Goal: Information Seeking & Learning: Check status

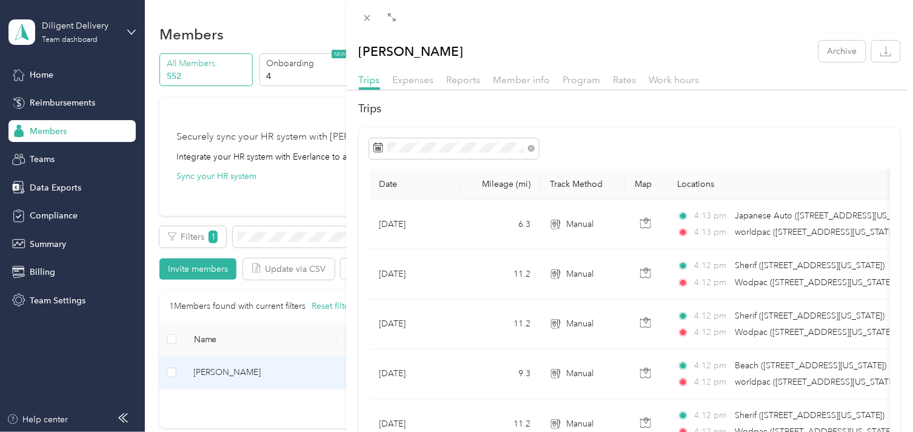
scroll to position [470, 0]
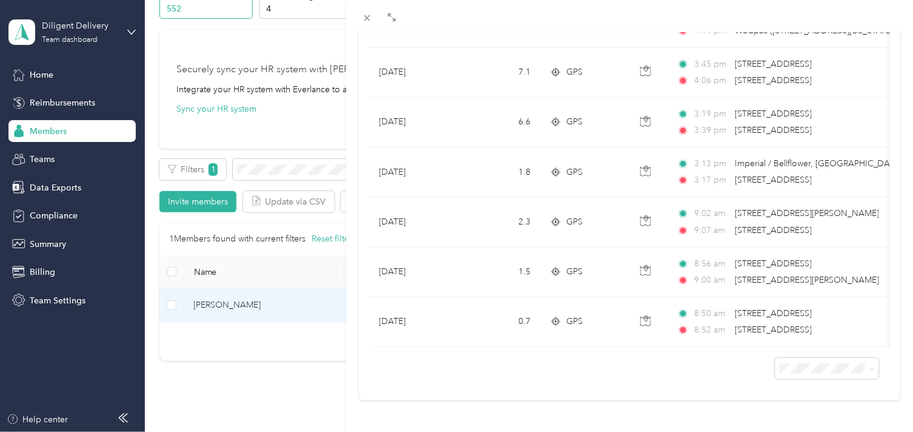
click at [292, 167] on div "[PERSON_NAME] Archive Trips Expenses Reports Member info Program Rates Work hou…" at bounding box center [456, 216] width 913 height 432
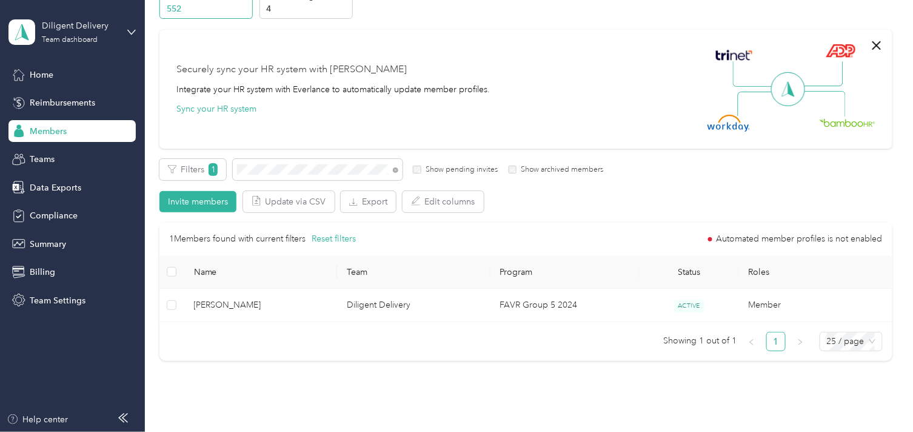
scroll to position [181, 0]
click at [396, 170] on icon at bounding box center [395, 169] width 5 height 5
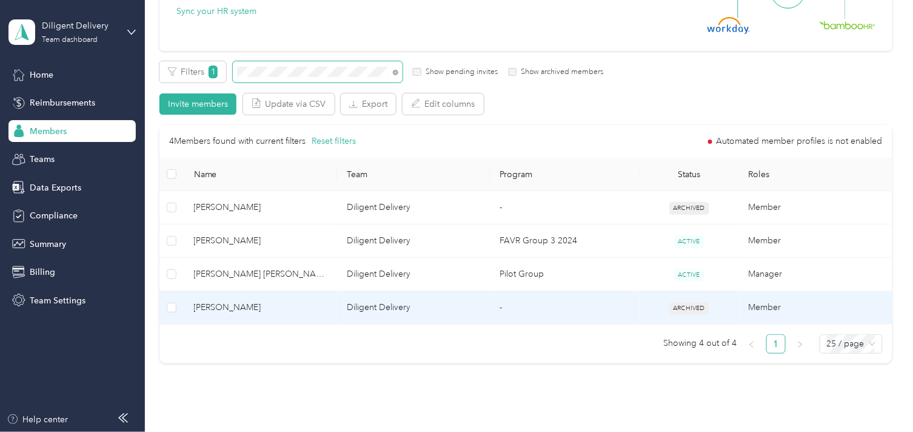
scroll to position [98, 0]
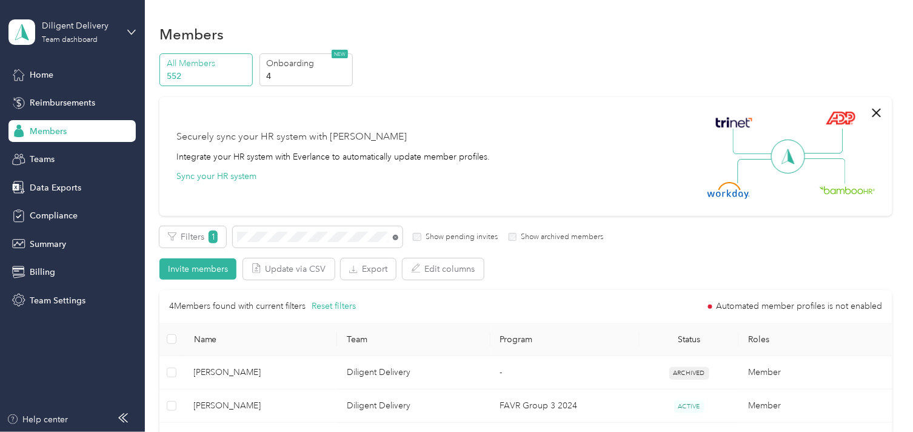
click at [395, 239] on icon at bounding box center [395, 237] width 5 height 5
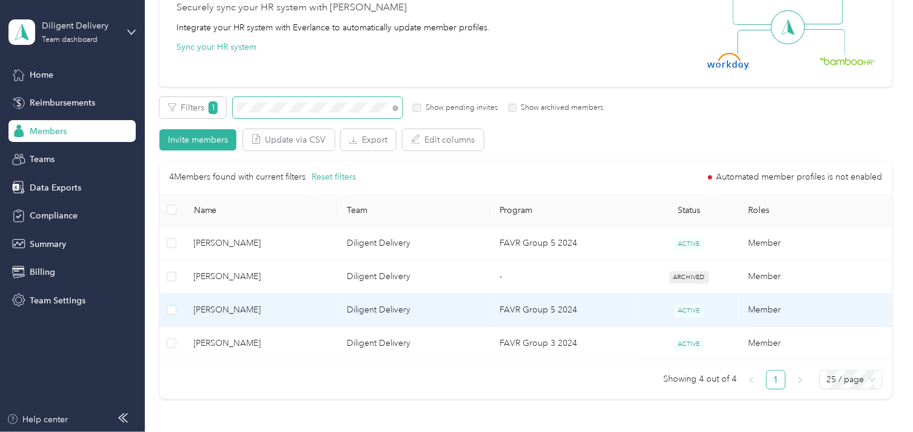
scroll to position [135, 0]
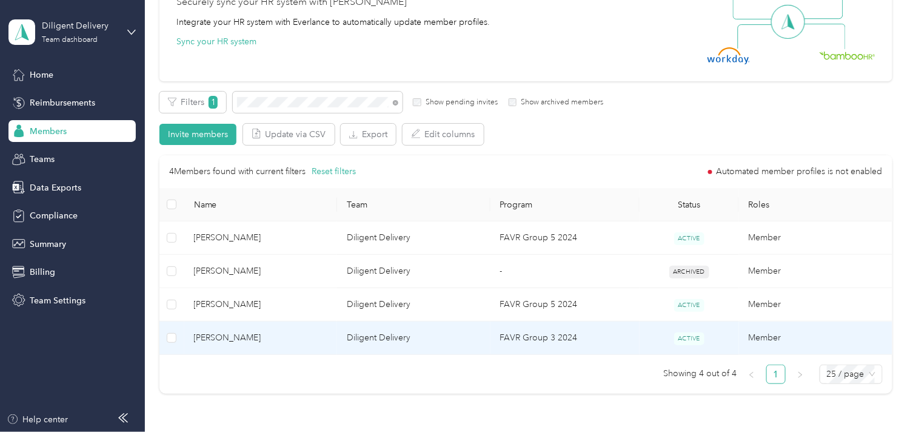
click at [293, 338] on span "[PERSON_NAME]" at bounding box center [261, 337] width 134 height 13
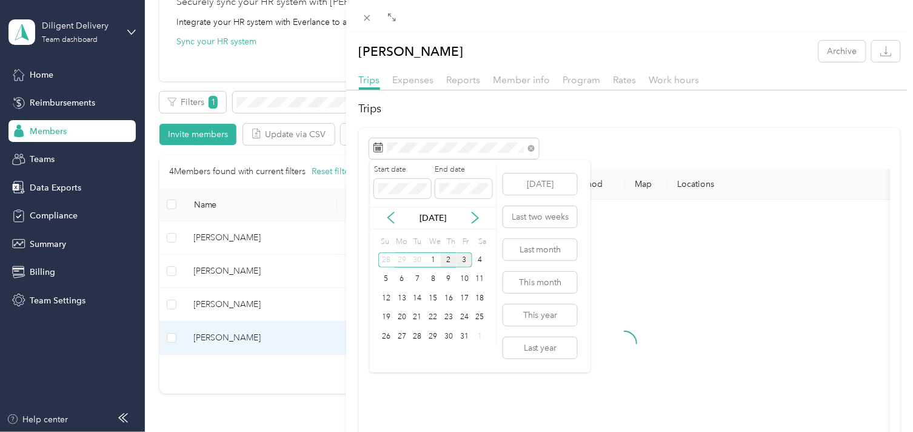
click at [449, 261] on div "2" at bounding box center [449, 259] width 16 height 15
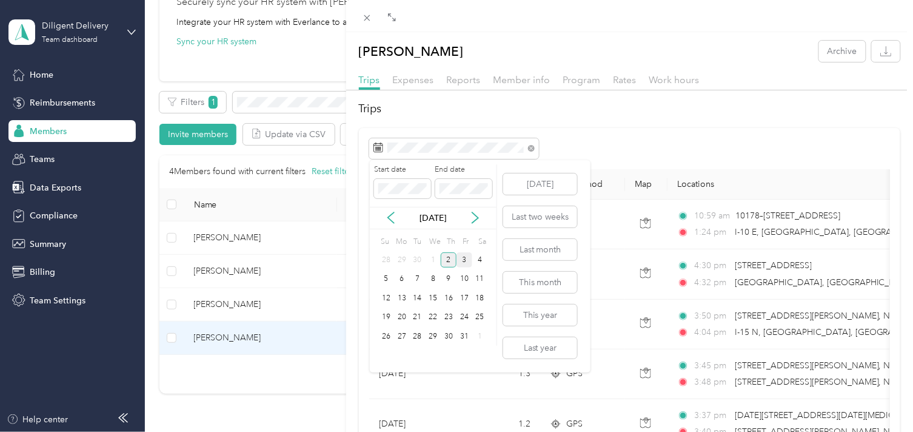
click at [449, 261] on div "2" at bounding box center [449, 259] width 16 height 15
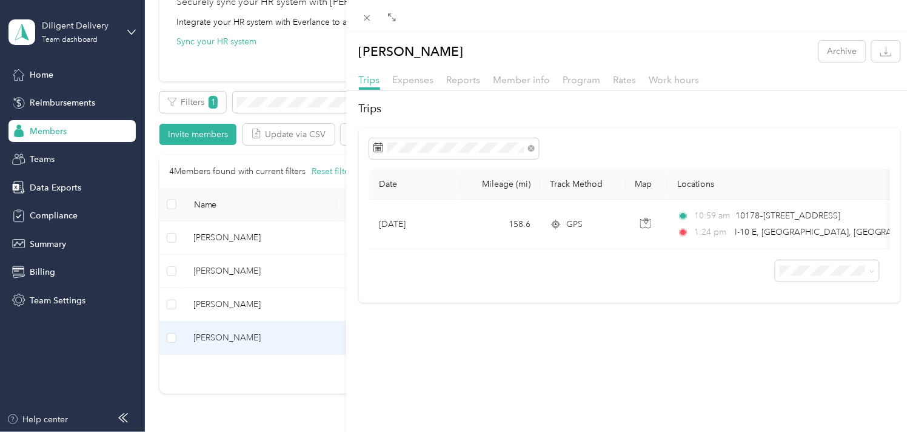
click at [58, 242] on div "[PERSON_NAME] Archive Trips Expenses Reports Member info Program Rates Work hou…" at bounding box center [456, 216] width 913 height 432
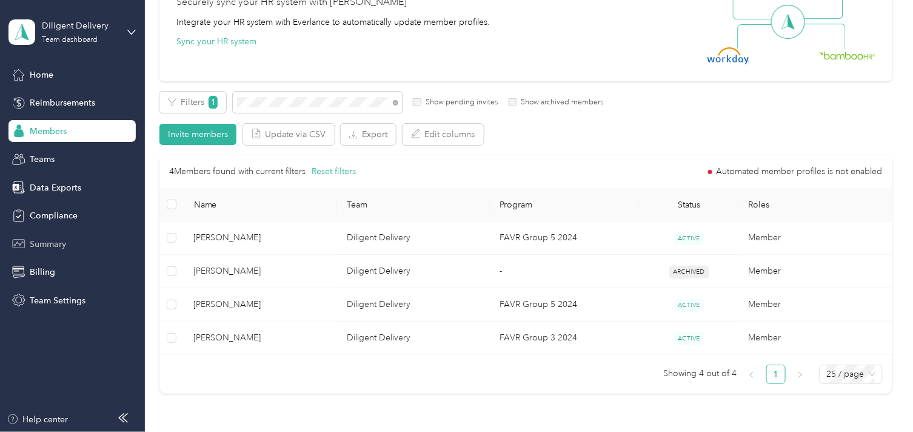
click at [59, 244] on span "Summary" at bounding box center [48, 244] width 36 height 13
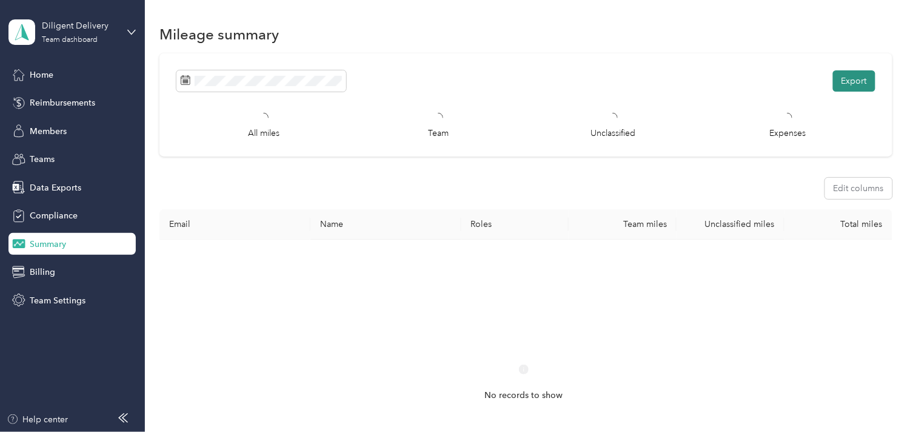
click at [850, 76] on button "Export" at bounding box center [854, 80] width 42 height 21
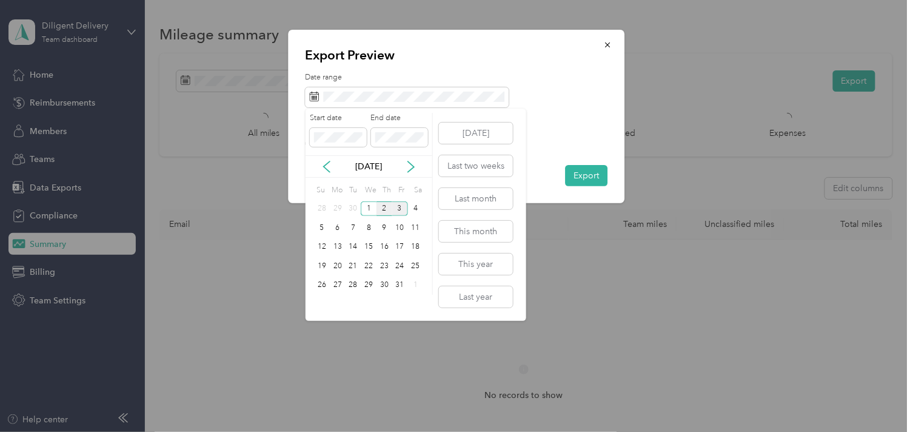
click at [382, 210] on div "2" at bounding box center [384, 208] width 16 height 15
click at [383, 210] on div "2" at bounding box center [384, 208] width 16 height 15
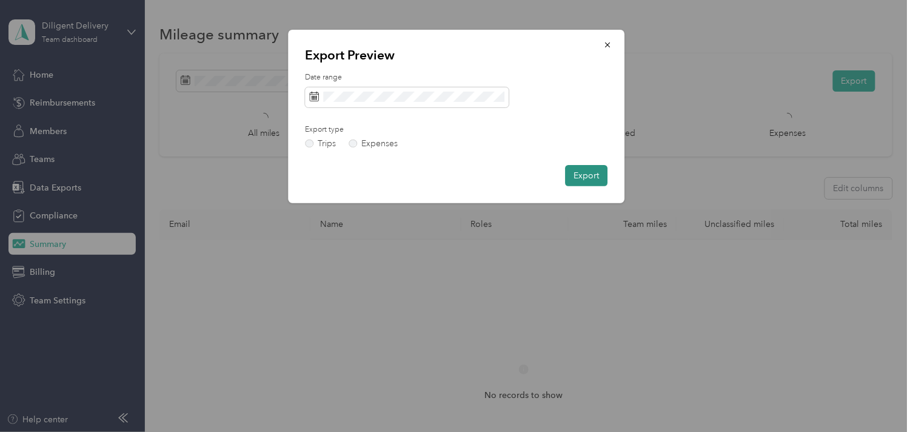
click at [583, 175] on button "Export" at bounding box center [586, 175] width 42 height 21
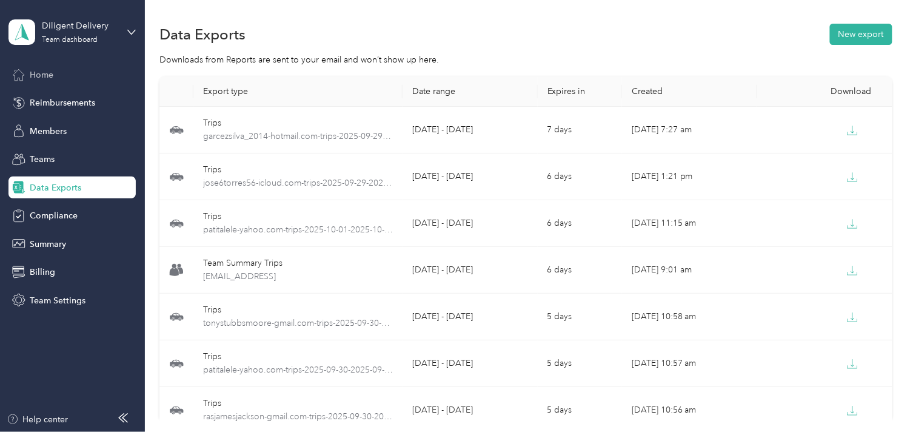
drag, startPoint x: 52, startPoint y: 71, endPoint x: 58, endPoint y: 78, distance: 9.4
click at [51, 71] on span "Home" at bounding box center [42, 74] width 24 height 13
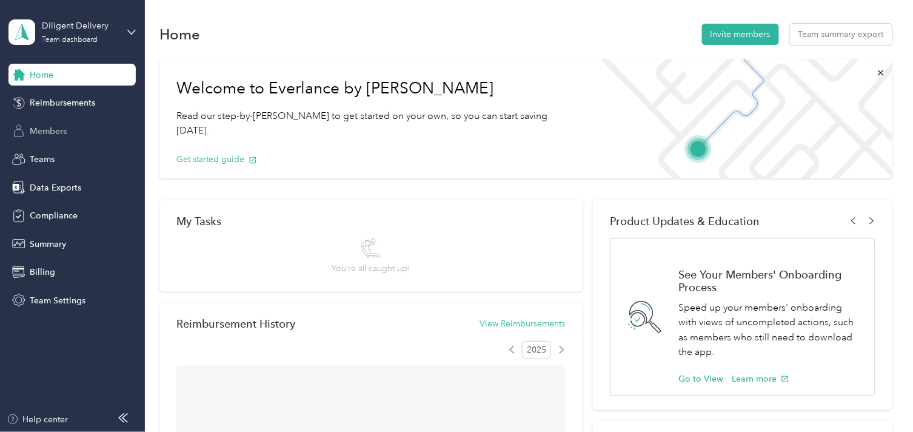
click at [48, 134] on span "Members" at bounding box center [48, 131] width 37 height 13
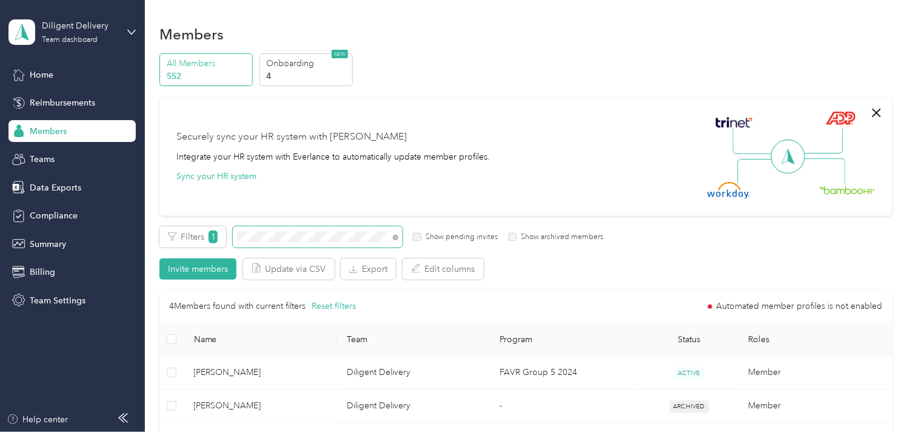
click at [394, 238] on icon at bounding box center [395, 237] width 5 height 5
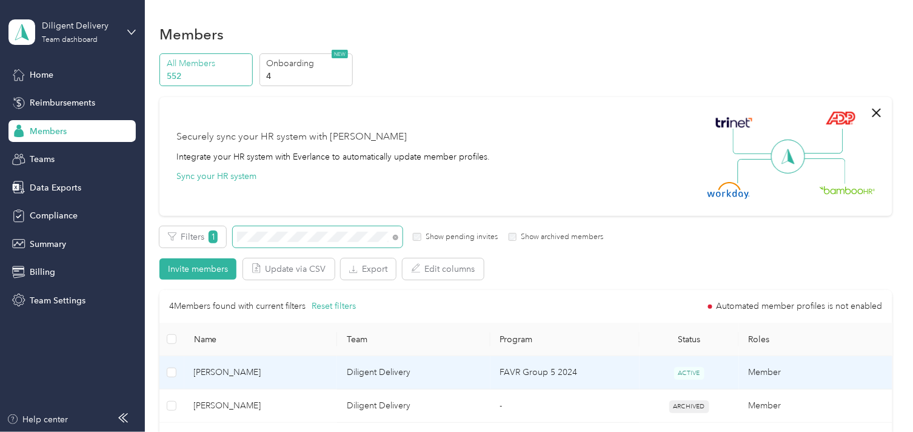
scroll to position [135, 0]
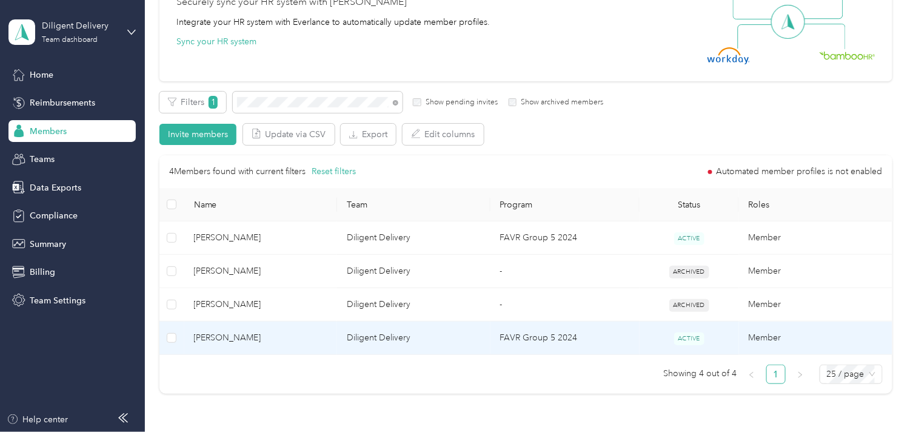
click at [350, 342] on td "Diligent Delivery" at bounding box center [413, 337] width 153 height 33
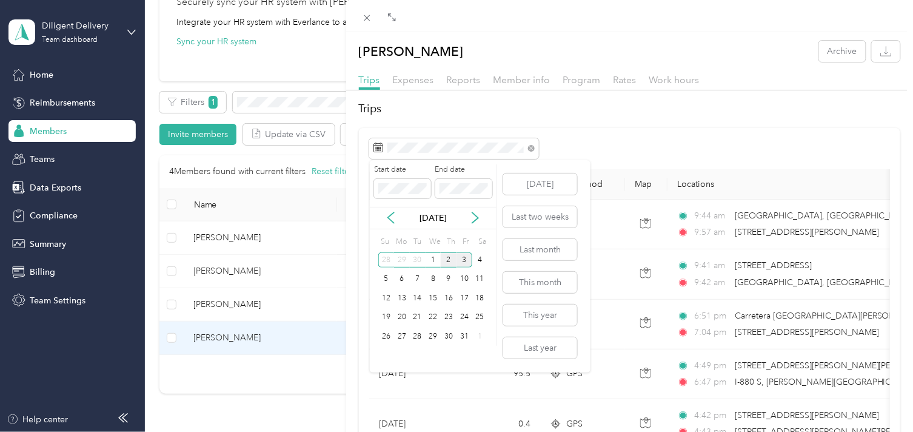
click at [449, 256] on div "2" at bounding box center [449, 259] width 16 height 15
click at [447, 256] on div "2" at bounding box center [449, 259] width 16 height 15
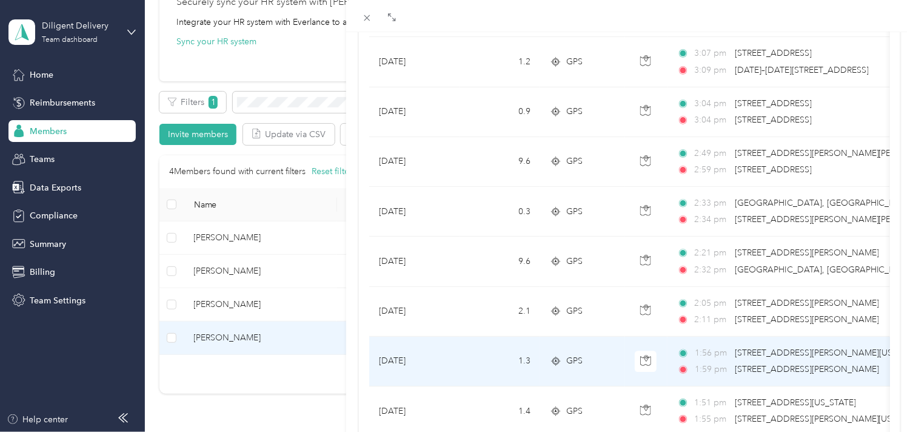
scroll to position [1119, 0]
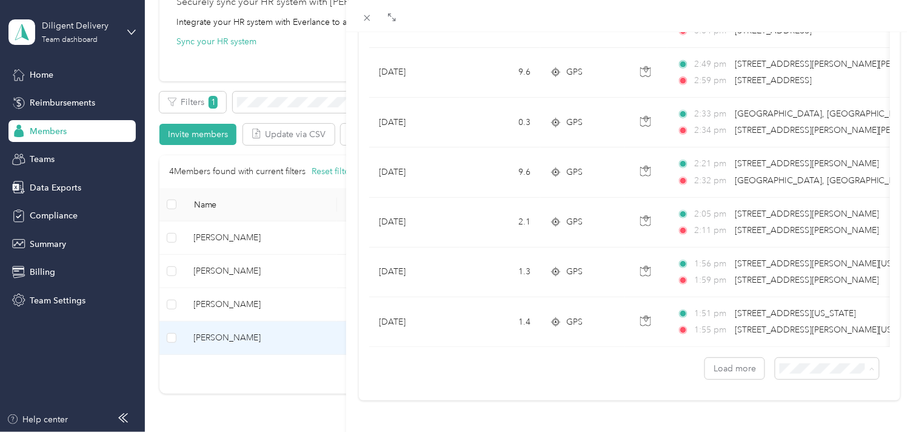
click at [832, 336] on div "100 per load" at bounding box center [817, 336] width 87 height 13
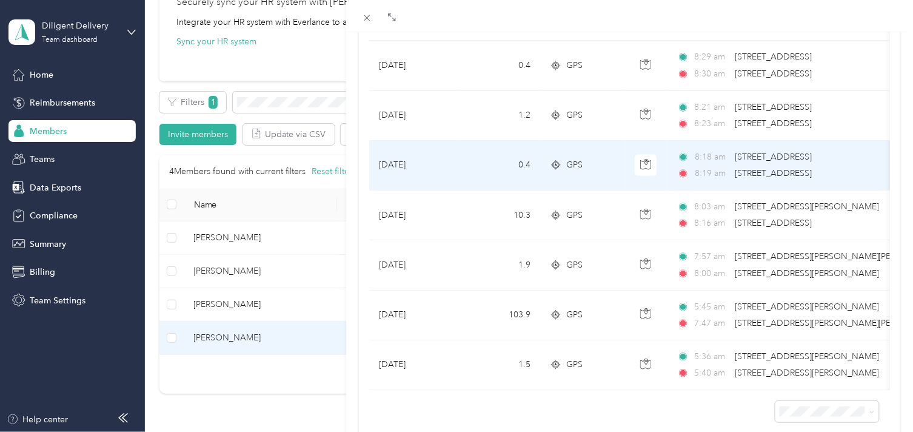
scroll to position [3064, 0]
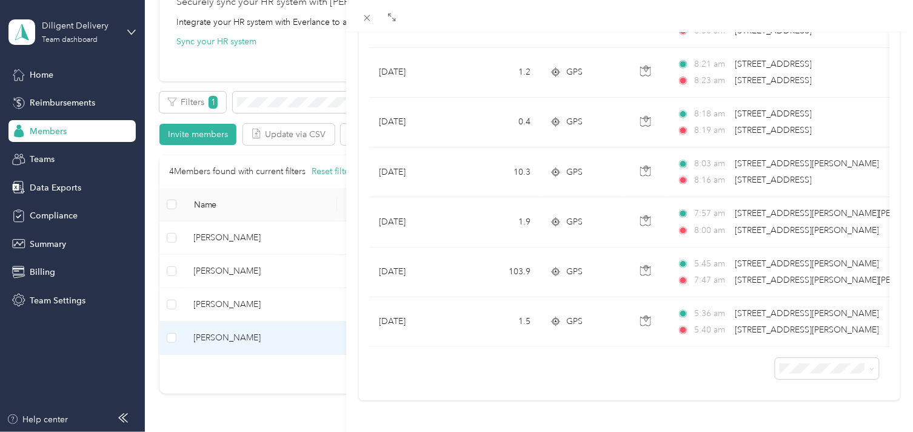
click at [281, 101] on div "[PERSON_NAME] Archive Trips Expenses Reports Member info Program Rates Work hou…" at bounding box center [456, 216] width 913 height 432
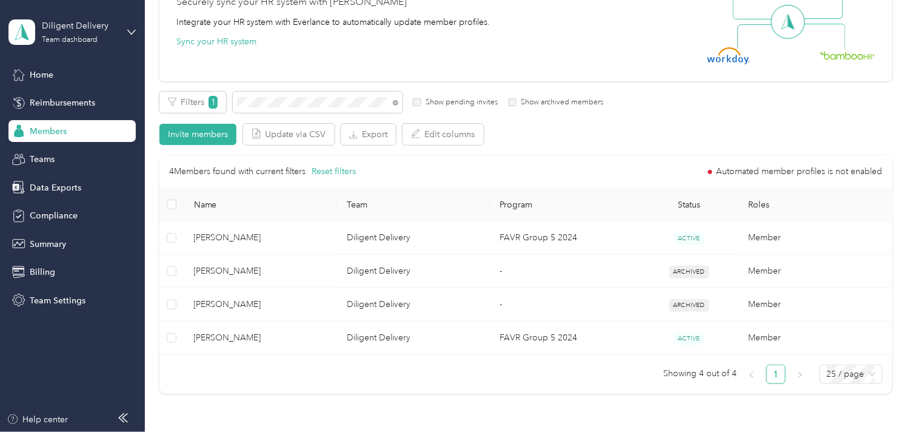
scroll to position [181, 0]
click at [394, 104] on icon at bounding box center [395, 102] width 5 height 5
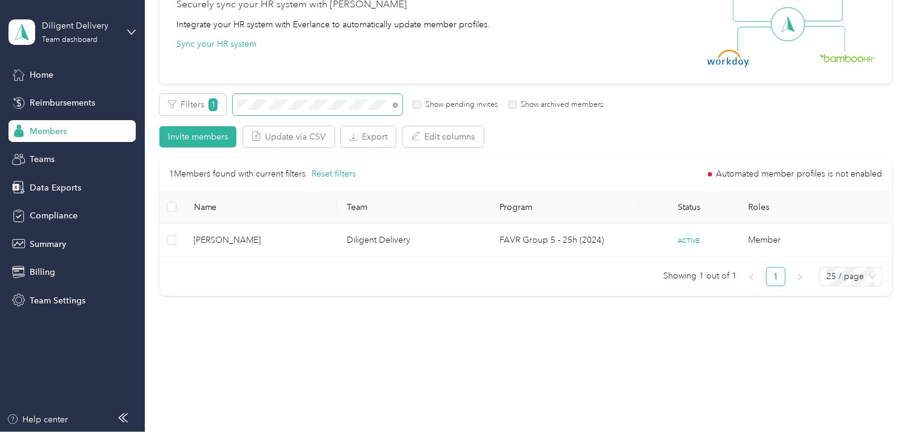
scroll to position [132, 0]
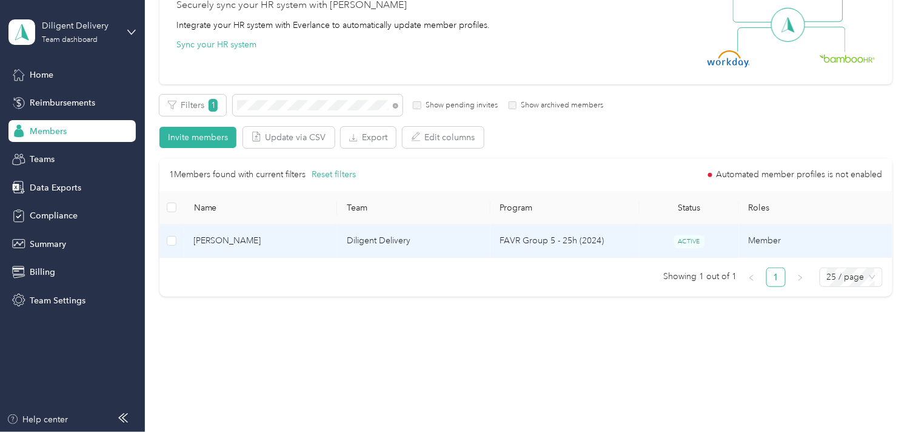
click at [305, 238] on span "[PERSON_NAME]" at bounding box center [261, 240] width 134 height 13
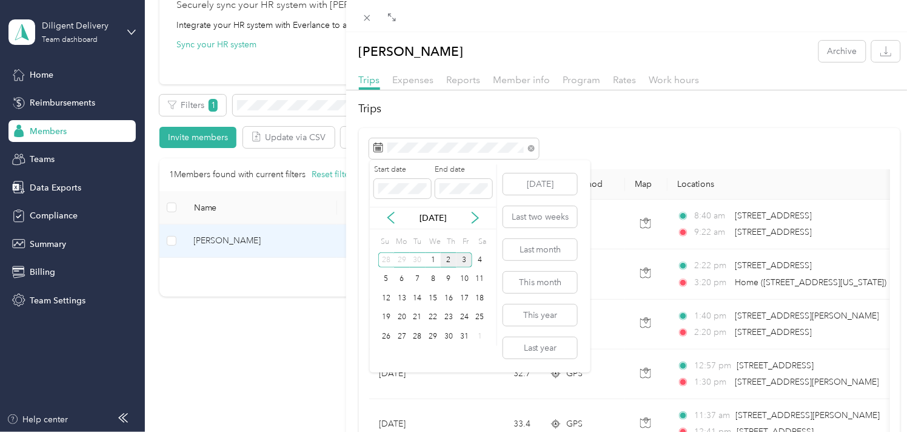
click at [445, 261] on div "2" at bounding box center [449, 259] width 16 height 15
click at [445, 259] on div "2" at bounding box center [449, 259] width 16 height 15
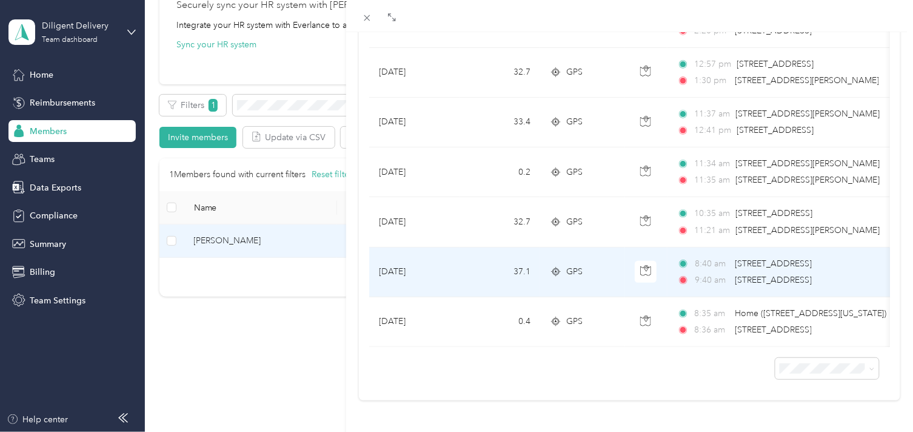
scroll to position [271, 0]
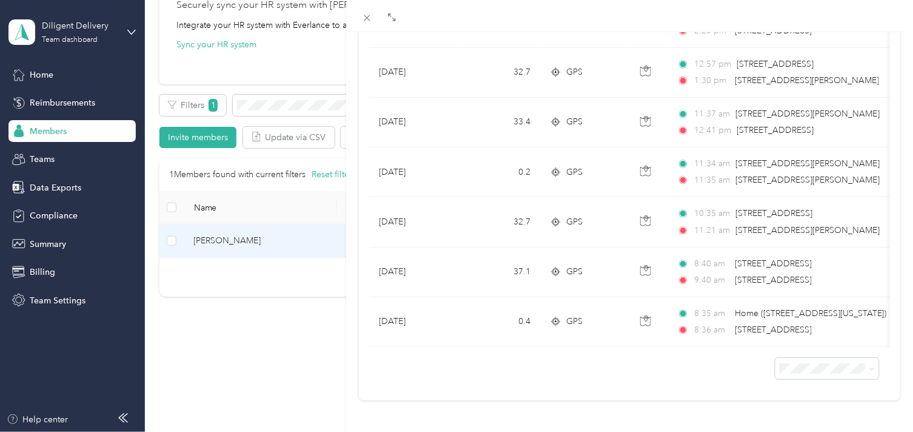
click at [304, 102] on div "[PERSON_NAME] Archive Trips Expenses Reports Member info Program Rates Work hou…" at bounding box center [456, 216] width 913 height 432
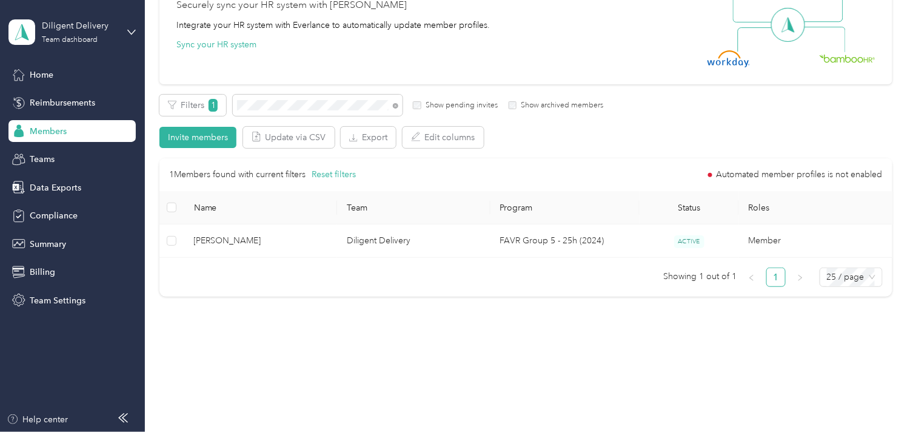
scroll to position [181, 0]
click at [395, 105] on icon at bounding box center [395, 106] width 2 height 2
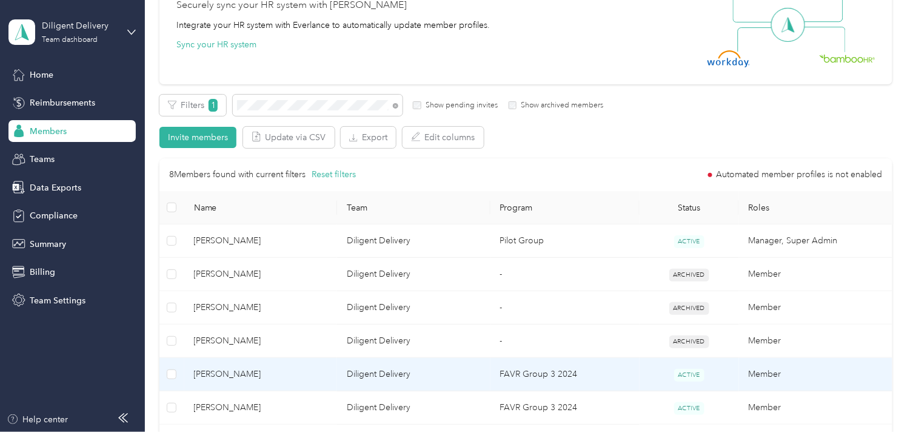
click at [291, 378] on span "[PERSON_NAME]" at bounding box center [261, 373] width 134 height 13
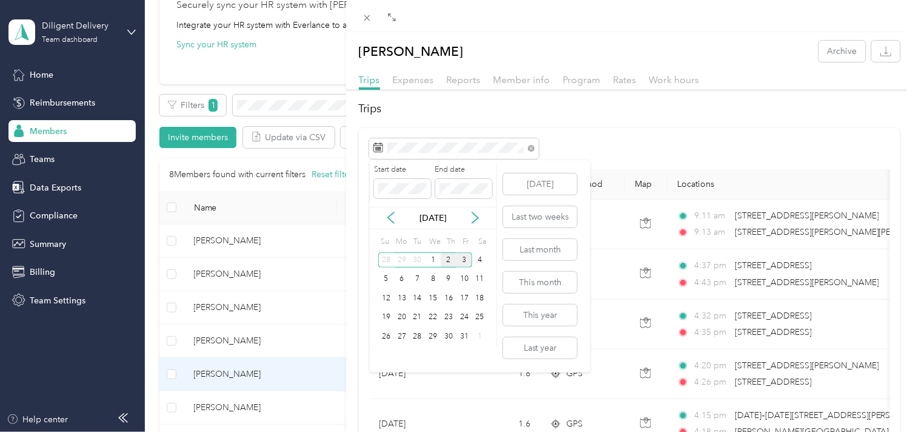
click at [446, 261] on div "2" at bounding box center [449, 259] width 16 height 15
click at [446, 259] on div "2" at bounding box center [449, 259] width 16 height 15
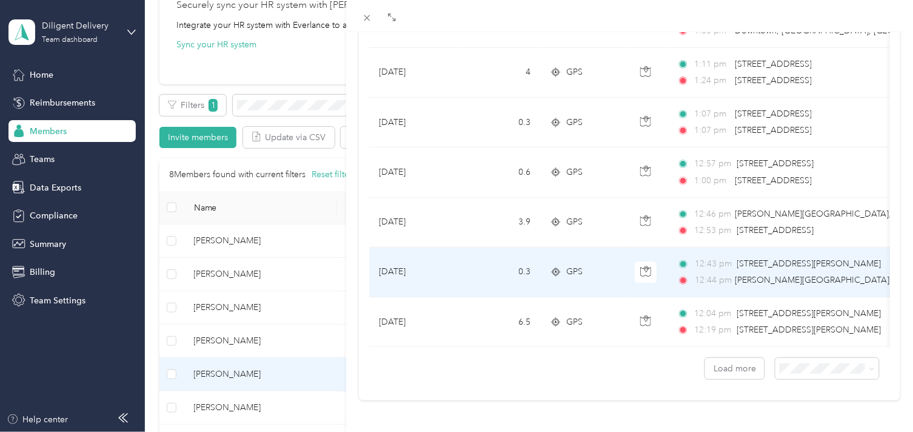
scroll to position [1119, 0]
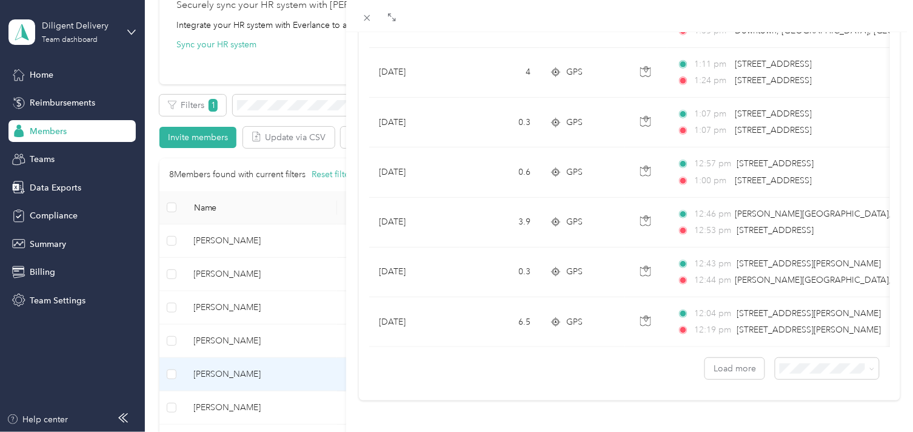
click at [798, 340] on li "100 per load" at bounding box center [817, 332] width 104 height 21
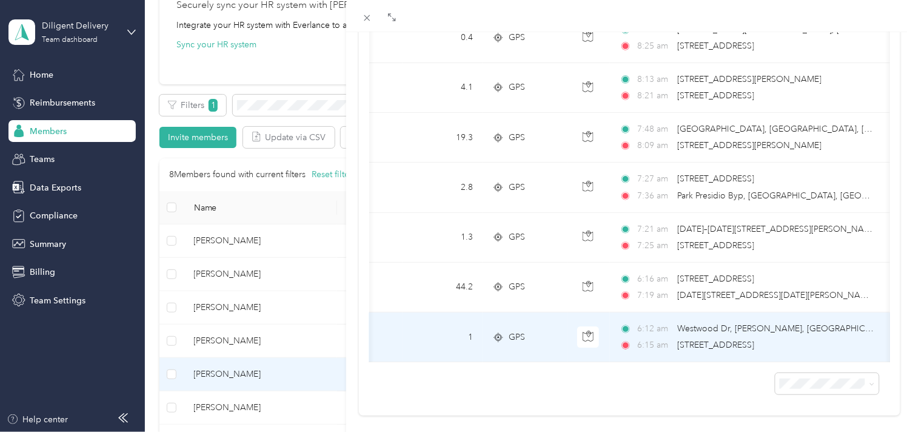
scroll to position [2449, 0]
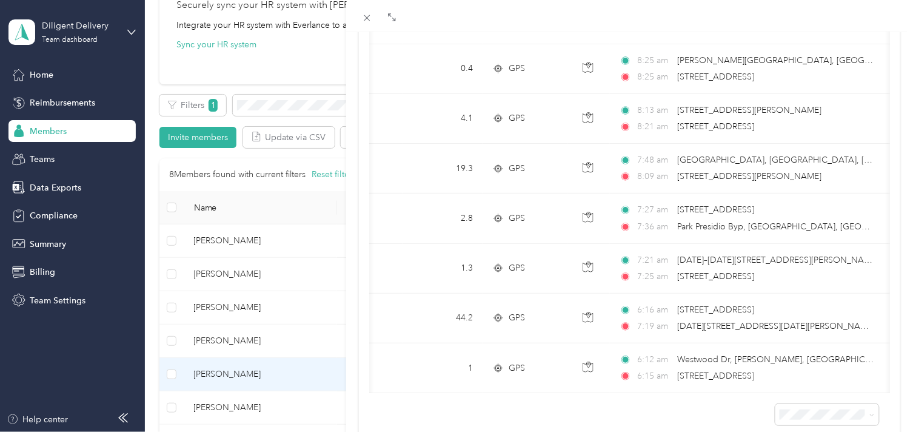
click at [262, 105] on div "[PERSON_NAME] Archive Trips Expenses Reports Member info Program Rates Work hou…" at bounding box center [456, 216] width 913 height 432
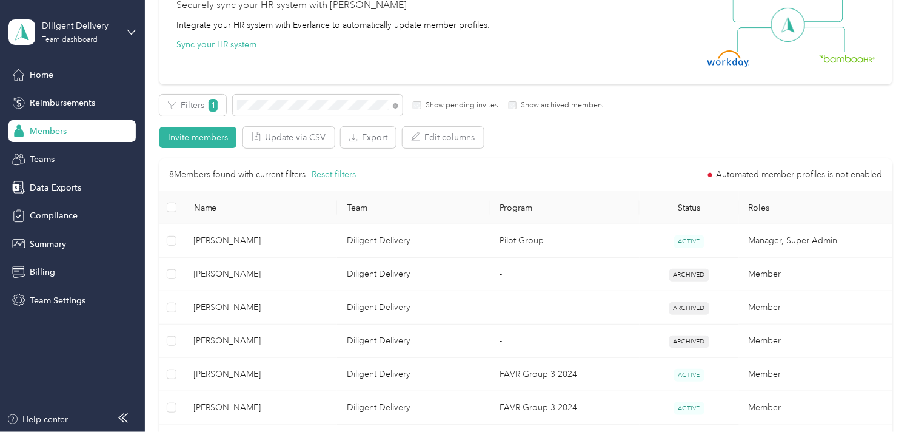
scroll to position [181, 0]
click at [396, 104] on icon at bounding box center [395, 105] width 5 height 5
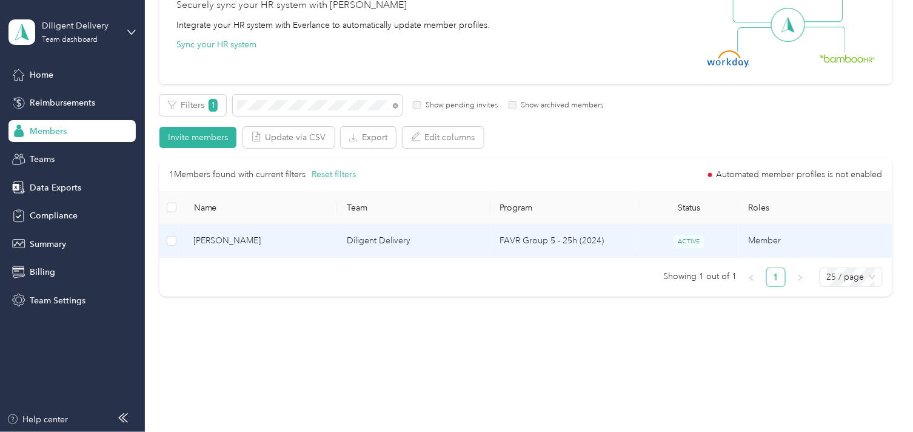
click at [308, 242] on span "[PERSON_NAME]" at bounding box center [261, 240] width 134 height 13
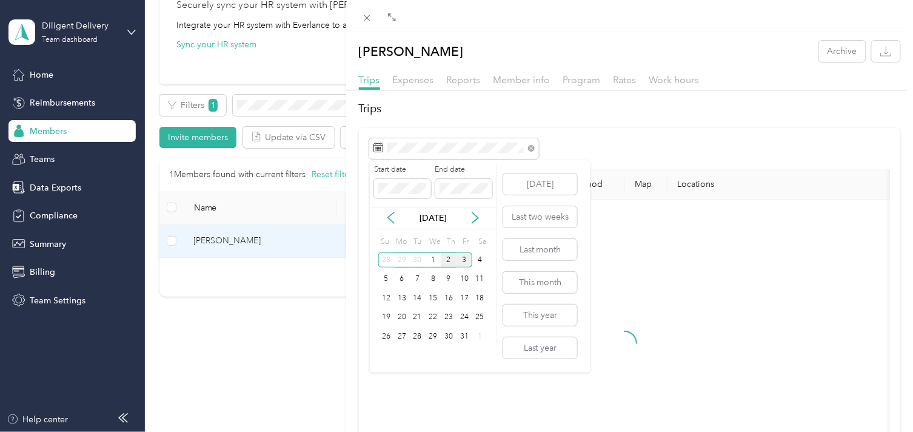
click at [443, 262] on div "2" at bounding box center [449, 259] width 16 height 15
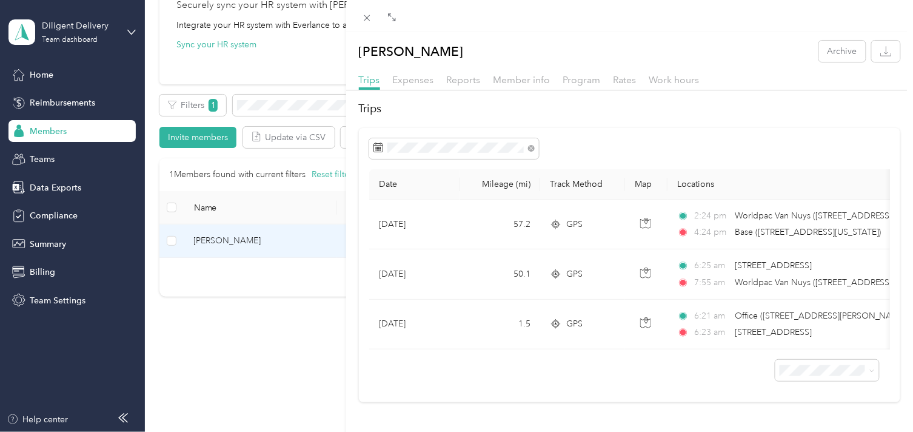
click at [285, 103] on div "[PERSON_NAME] Archive Trips Expenses Reports Member info Program Rates Work hou…" at bounding box center [456, 216] width 913 height 432
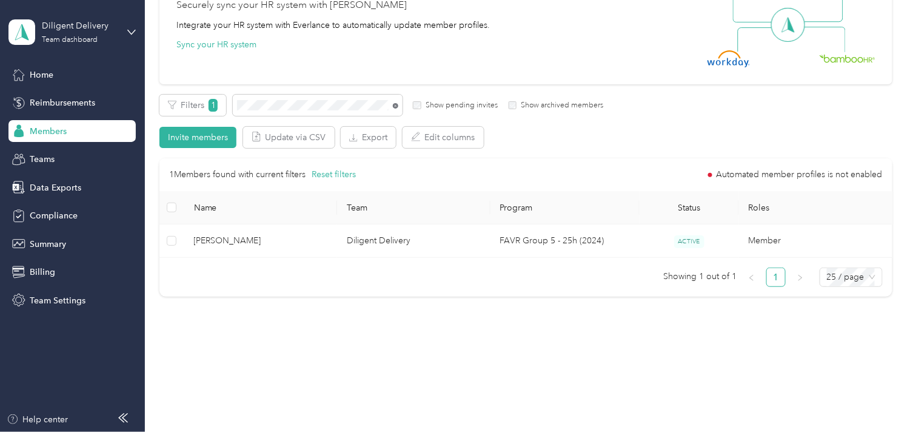
click at [393, 104] on icon at bounding box center [395, 105] width 5 height 5
click at [356, 110] on span at bounding box center [309, 105] width 170 height 21
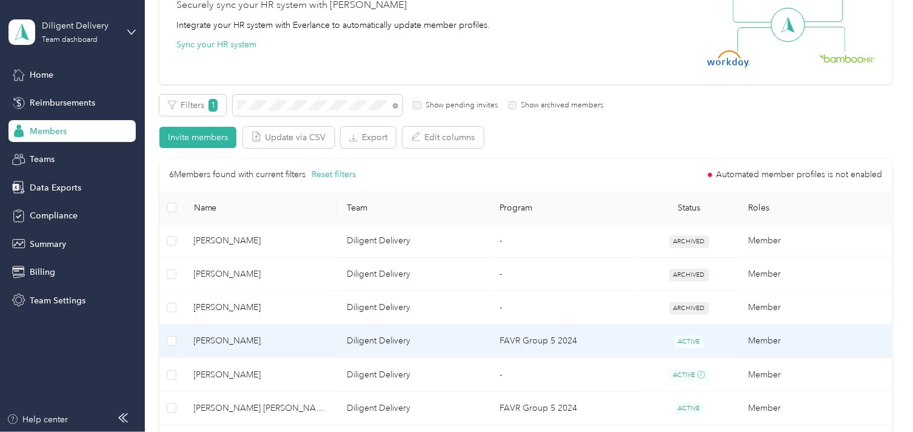
click at [285, 338] on span "[PERSON_NAME]" at bounding box center [261, 340] width 134 height 13
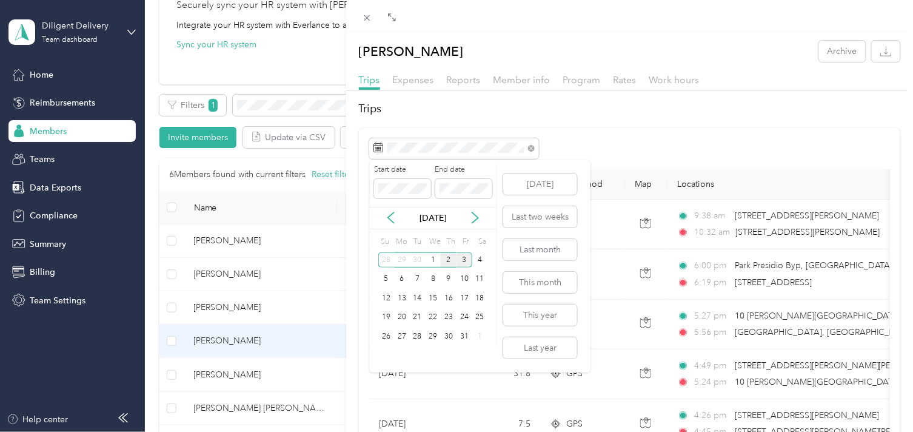
click at [449, 261] on div "2" at bounding box center [449, 259] width 16 height 15
click at [449, 258] on div "2" at bounding box center [449, 259] width 16 height 15
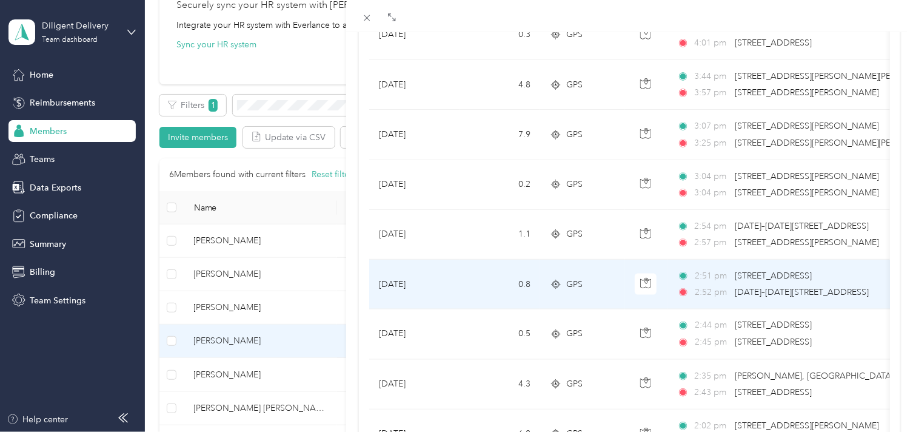
scroll to position [1119, 0]
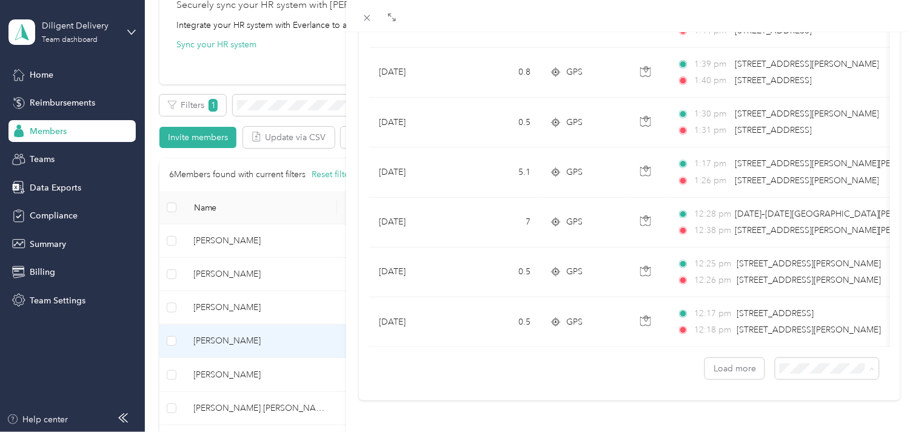
click at [808, 332] on span "100 per load" at bounding box center [799, 336] width 50 height 10
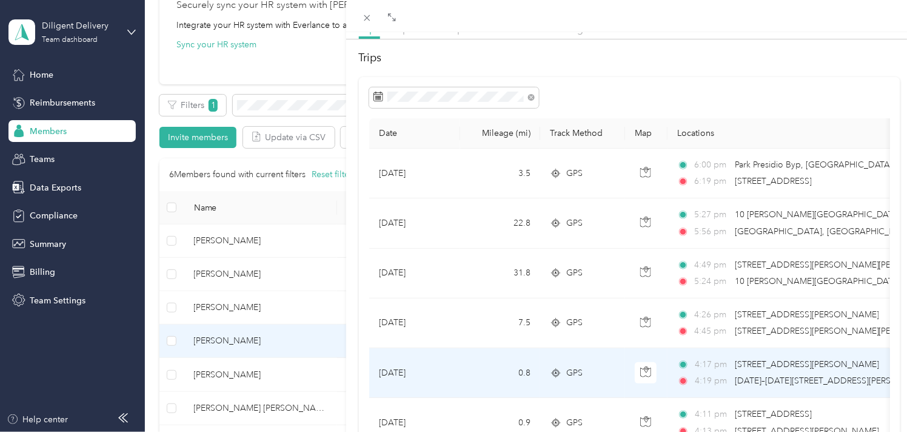
scroll to position [46, 0]
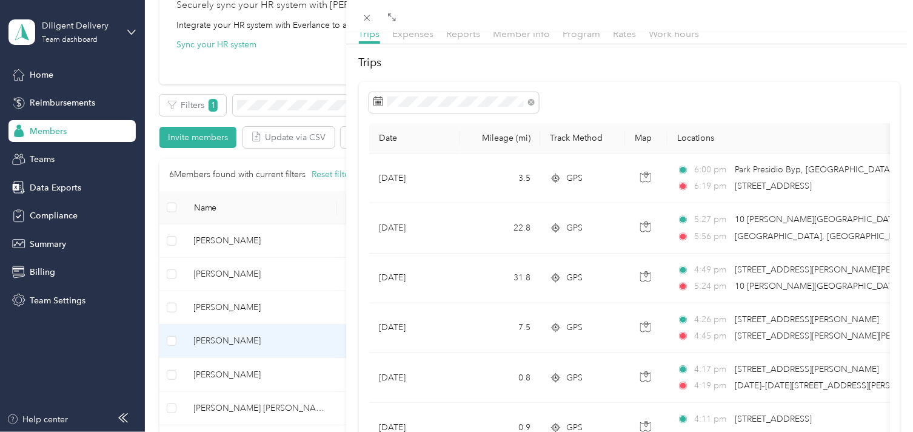
click at [292, 105] on div "[PERSON_NAME] Archive Trips Expenses Reports Member info Program Rates Work hou…" at bounding box center [456, 216] width 913 height 432
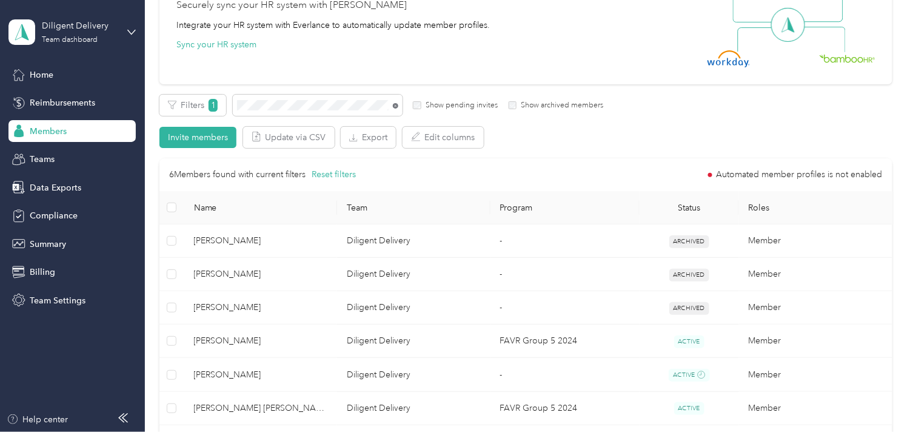
click at [396, 105] on icon at bounding box center [395, 106] width 2 height 2
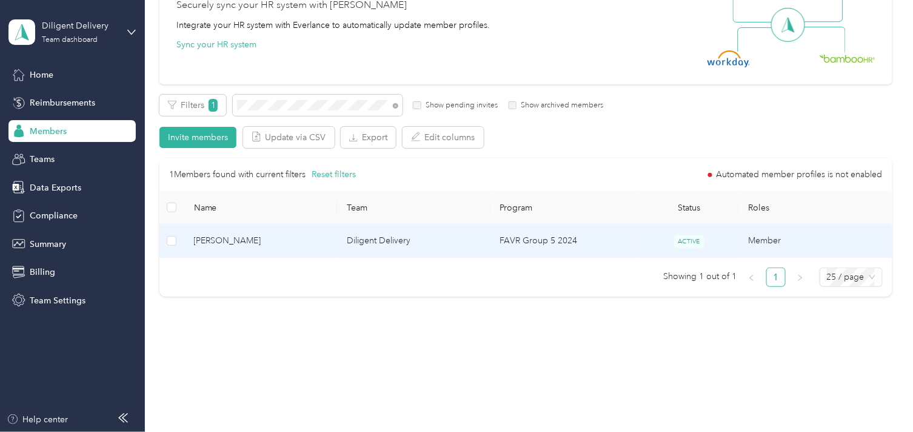
click at [268, 241] on span "[PERSON_NAME]" at bounding box center [261, 240] width 134 height 13
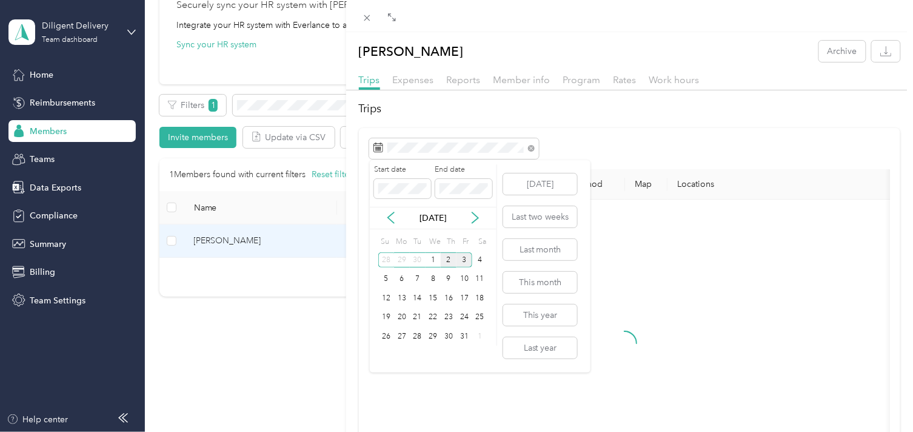
click at [447, 259] on div "2" at bounding box center [449, 259] width 16 height 15
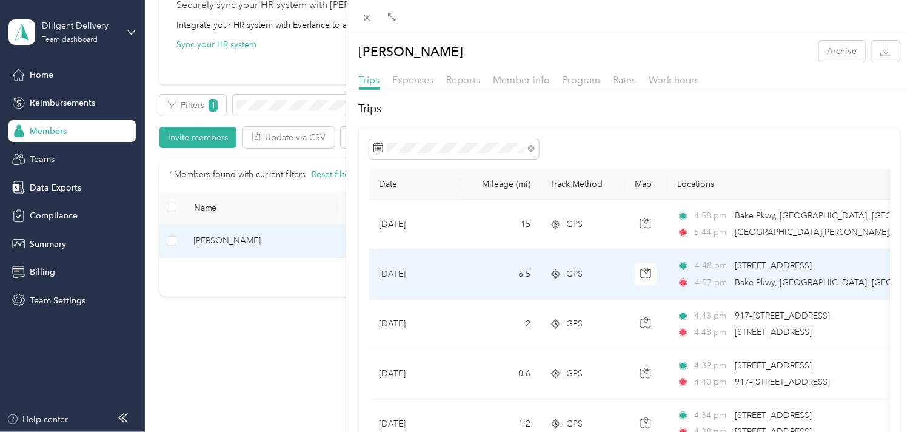
click at [765, 273] on div "4:48 pm [STREET_ADDRESS] 4:57 pm [GEOGRAPHIC_DATA], [GEOGRAPHIC_DATA], [GEOGRAP…" at bounding box center [804, 274] width 255 height 30
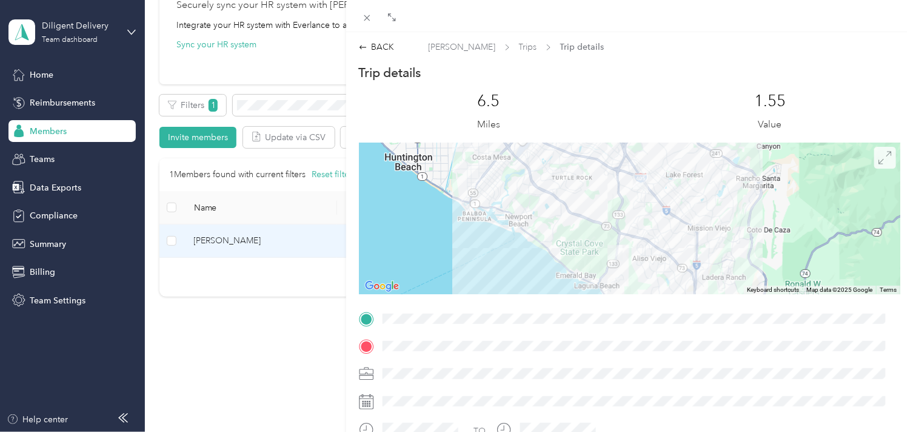
click at [878, 156] on icon at bounding box center [884, 157] width 13 height 13
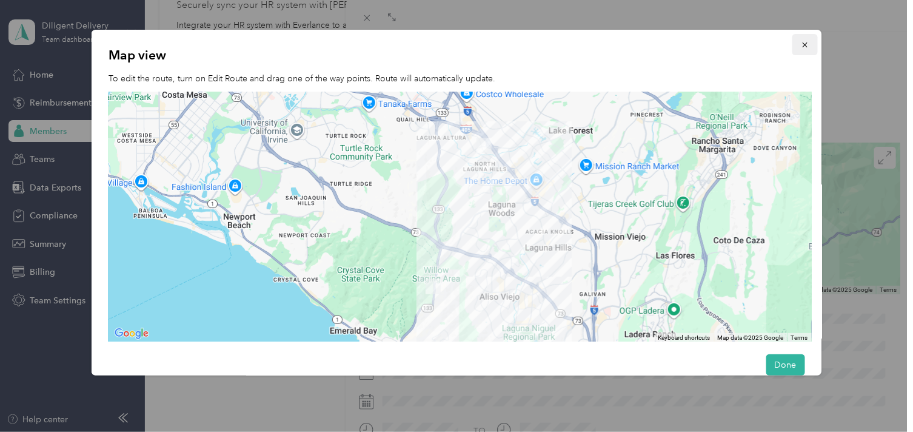
click at [801, 47] on icon "button" at bounding box center [804, 45] width 8 height 8
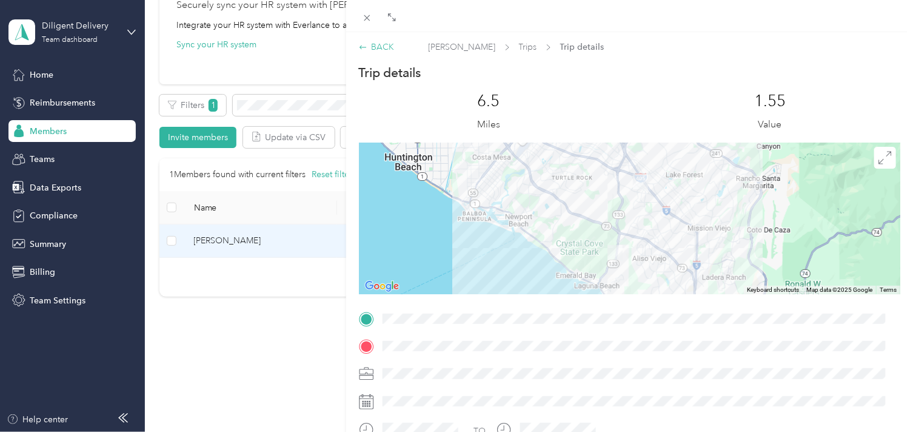
click at [385, 41] on div "BACK" at bounding box center [377, 47] width 36 height 13
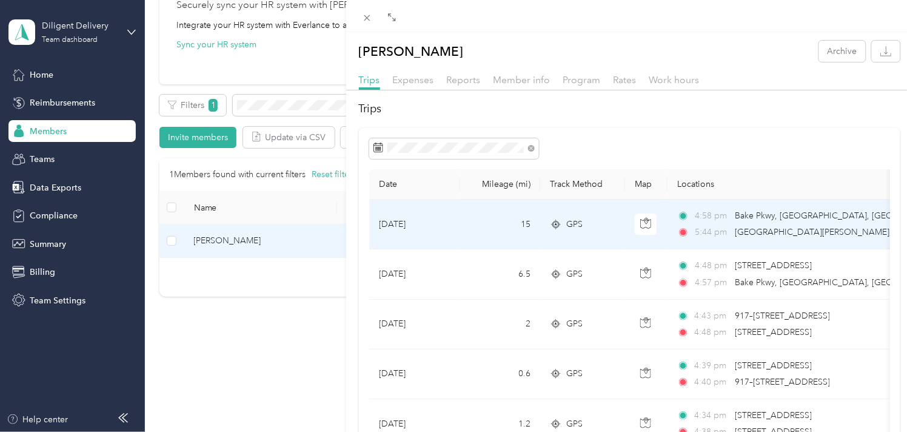
click at [601, 233] on td "GPS" at bounding box center [582, 224] width 85 height 50
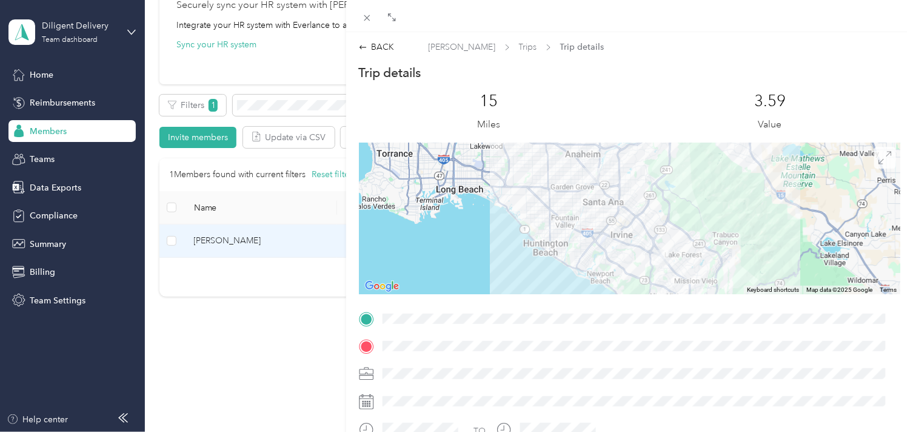
click at [879, 159] on icon at bounding box center [885, 158] width 12 height 12
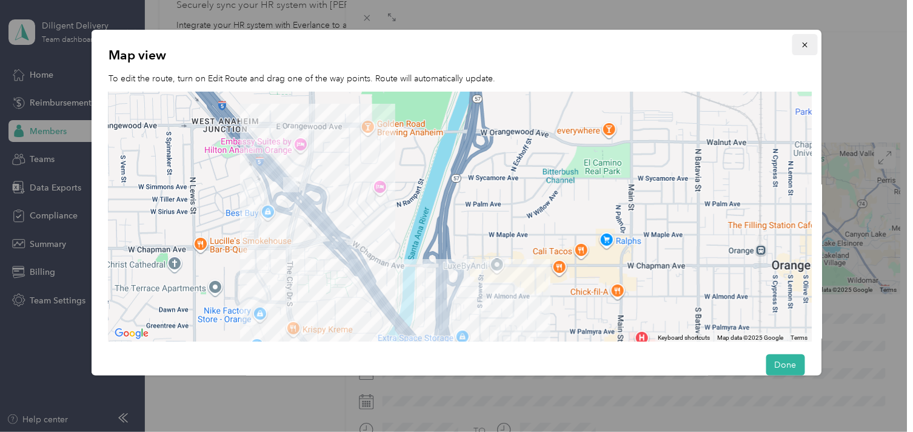
click at [800, 46] on icon "button" at bounding box center [804, 45] width 8 height 8
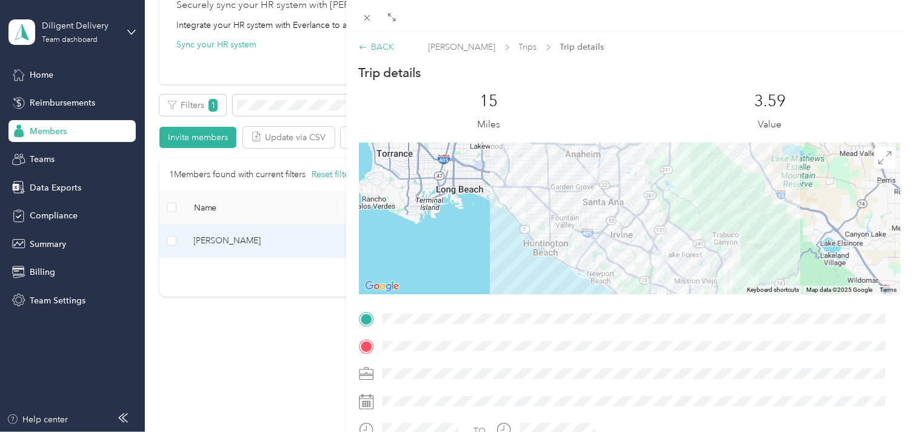
click at [390, 44] on div "BACK" at bounding box center [377, 47] width 36 height 13
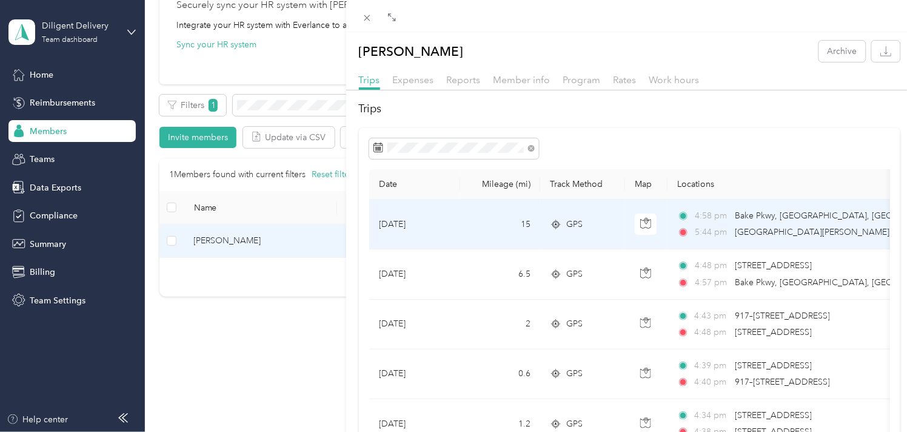
click at [729, 223] on div "4:58 pm [GEOGRAPHIC_DATA], [GEOGRAPHIC_DATA], [GEOGRAPHIC_DATA], [GEOGRAPHIC_DA…" at bounding box center [804, 224] width 255 height 30
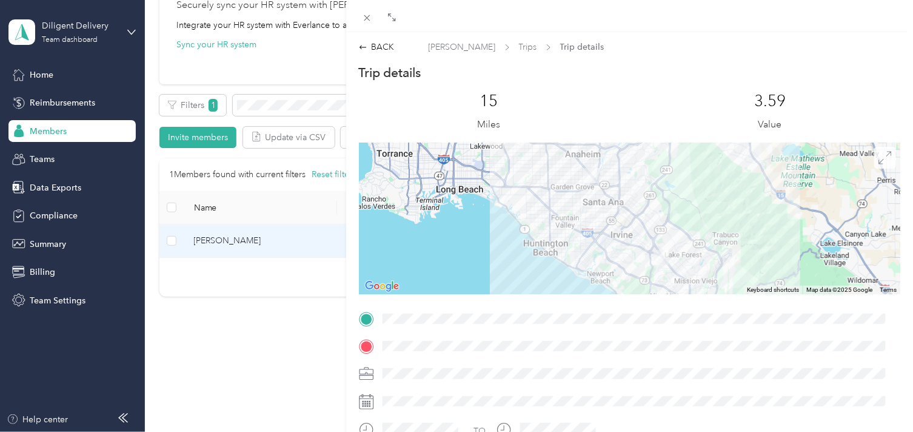
click at [878, 162] on icon at bounding box center [884, 157] width 13 height 13
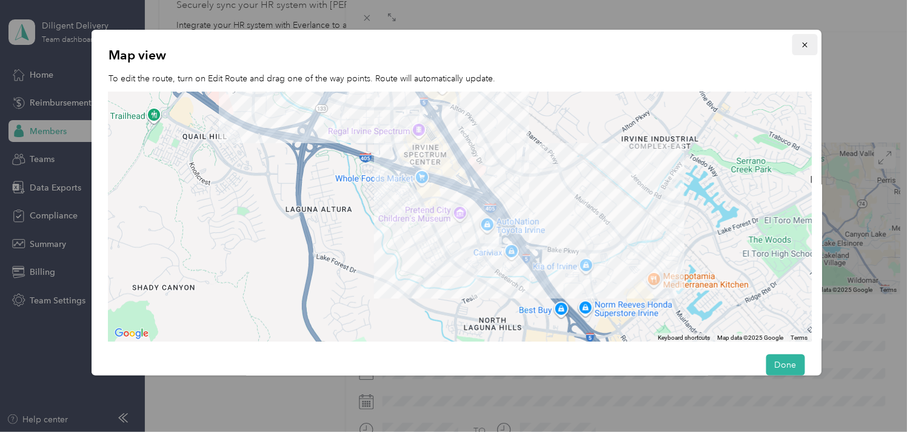
click at [794, 50] on button "button" at bounding box center [804, 44] width 25 height 21
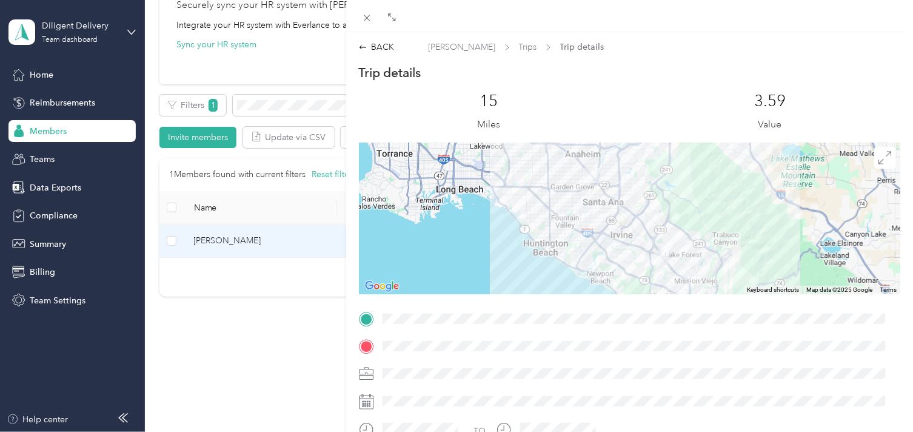
click at [657, 259] on img at bounding box center [661, 257] width 25 height 25
click at [658, 253] on img at bounding box center [661, 257] width 25 height 25
click at [881, 160] on icon at bounding box center [884, 157] width 13 height 13
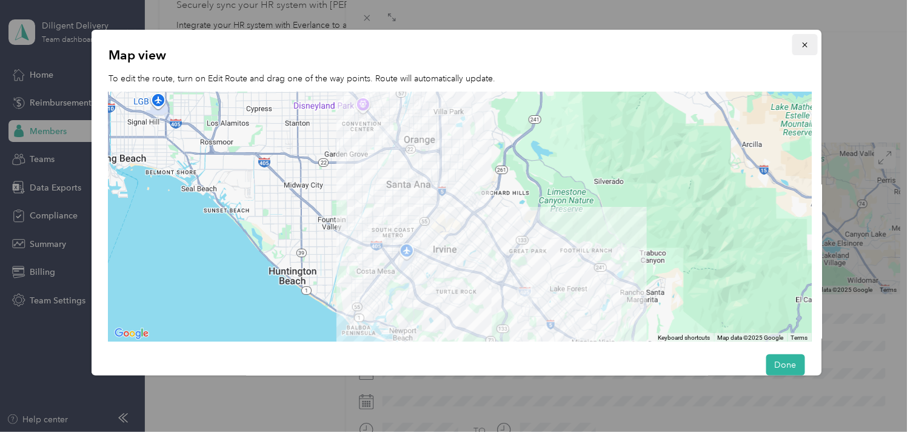
click at [801, 41] on icon "button" at bounding box center [804, 45] width 8 height 8
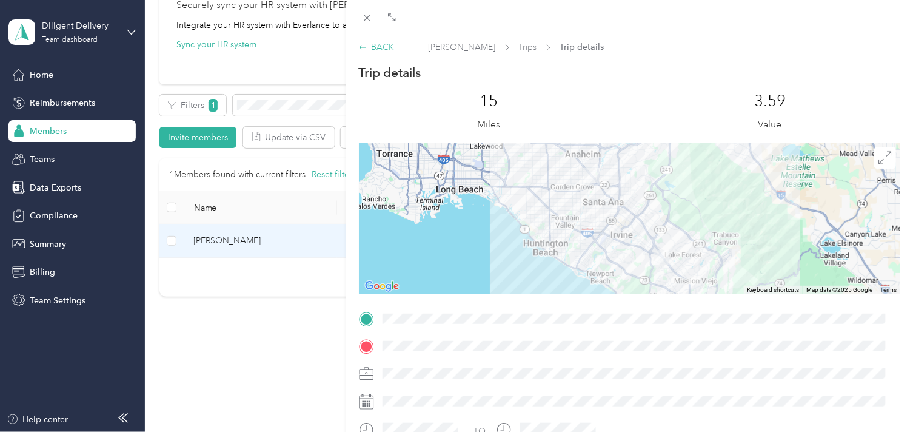
click at [380, 45] on div "BACK" at bounding box center [377, 47] width 36 height 13
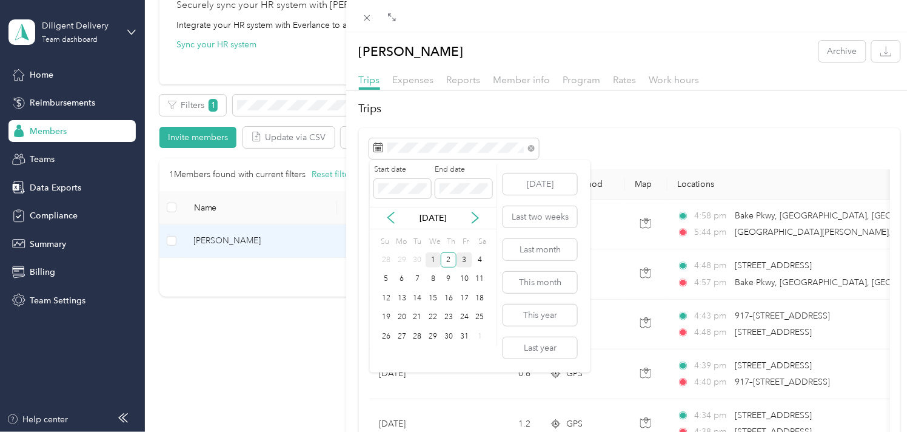
click at [433, 262] on div "1" at bounding box center [433, 259] width 16 height 15
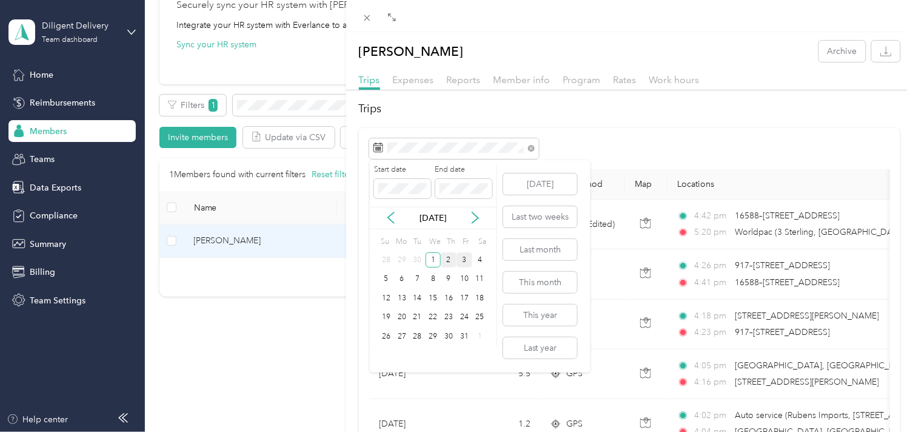
click at [445, 261] on div "2" at bounding box center [449, 259] width 16 height 15
click at [445, 259] on div "2" at bounding box center [449, 259] width 16 height 15
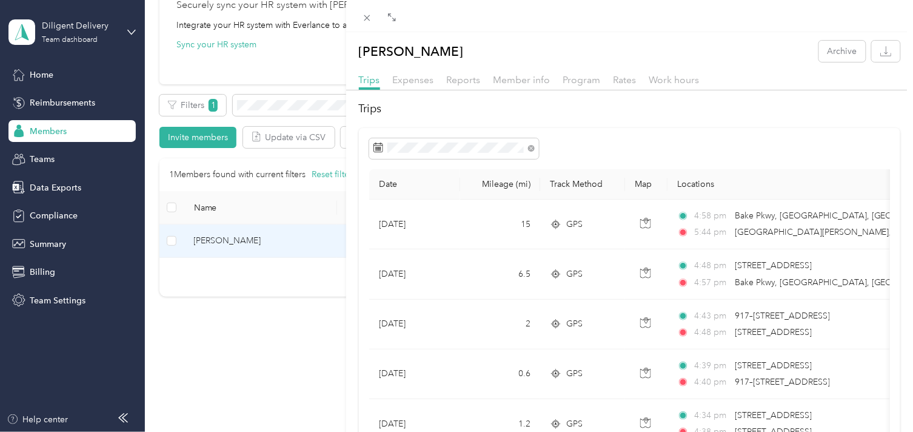
drag, startPoint x: 313, startPoint y: 106, endPoint x: 378, endPoint y: 105, distance: 64.9
click at [314, 105] on div "[PERSON_NAME] Archive Trips Expenses Reports Member info Program Rates Work hou…" at bounding box center [456, 216] width 913 height 432
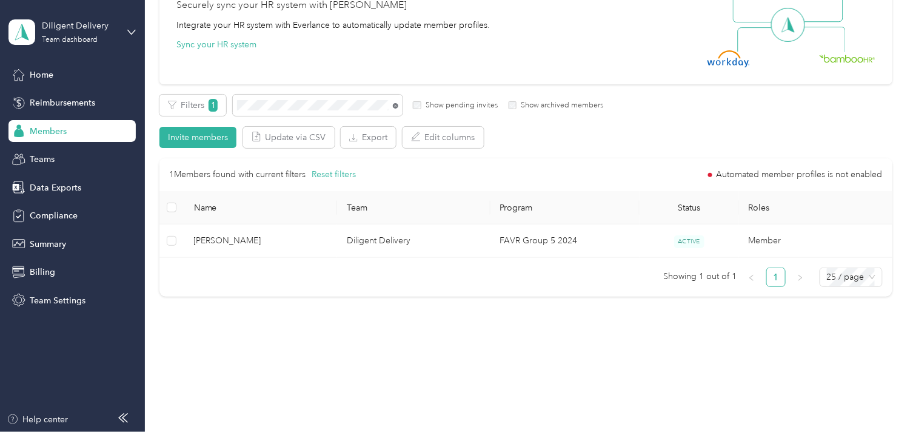
click at [393, 105] on icon at bounding box center [395, 105] width 5 height 5
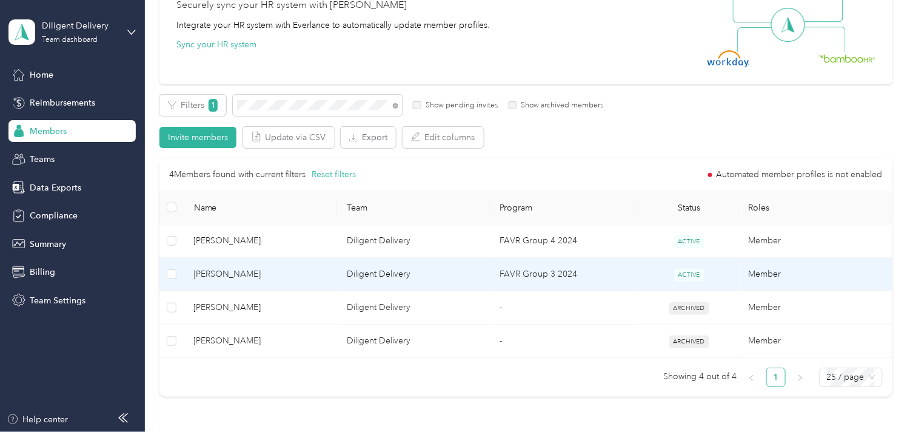
click at [293, 280] on td "[PERSON_NAME]" at bounding box center [260, 274] width 153 height 33
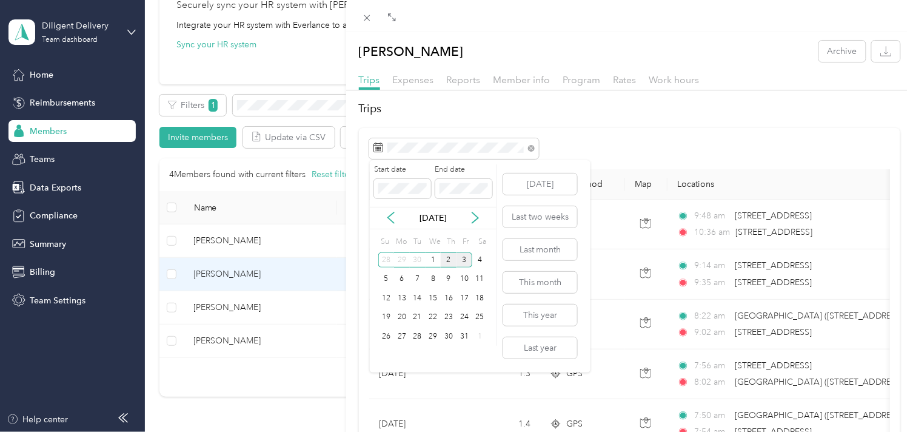
click at [449, 261] on div "2" at bounding box center [449, 259] width 16 height 15
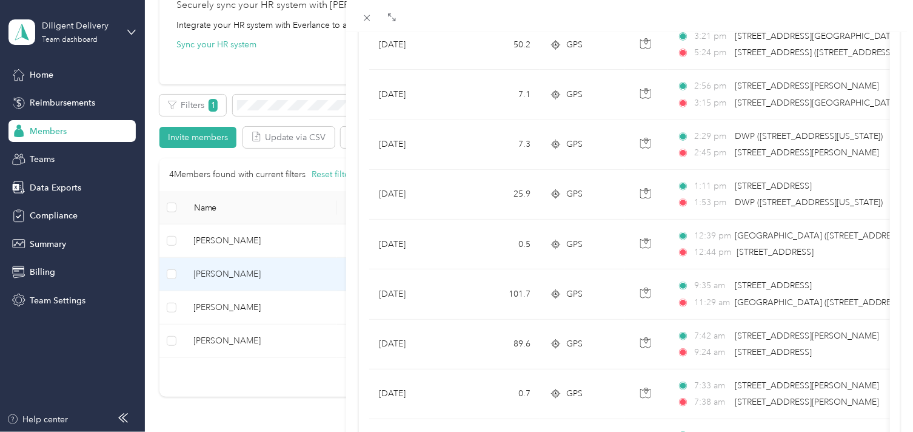
scroll to position [321, 0]
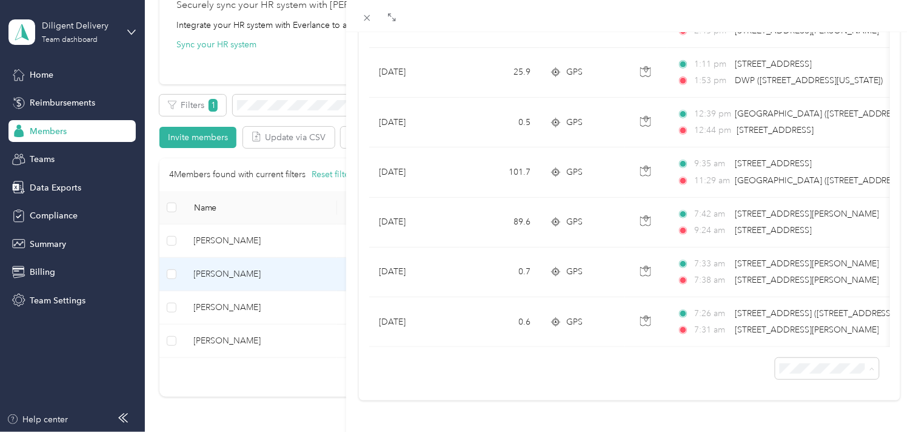
click at [809, 431] on div "Drag to resize Click to close [PERSON_NAME] Archive Trips Expenses Reports Memb…" at bounding box center [453, 432] width 907 height 0
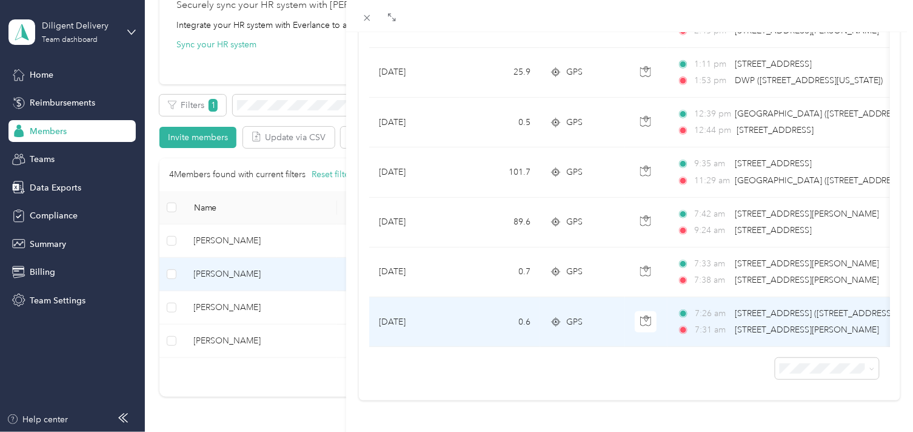
click at [807, 307] on div "7:26 am [STREET_ADDRESS] ([STREET_ADDRESS][US_STATE]) 7:31 am [STREET_ADDRESS][…" at bounding box center [804, 322] width 255 height 30
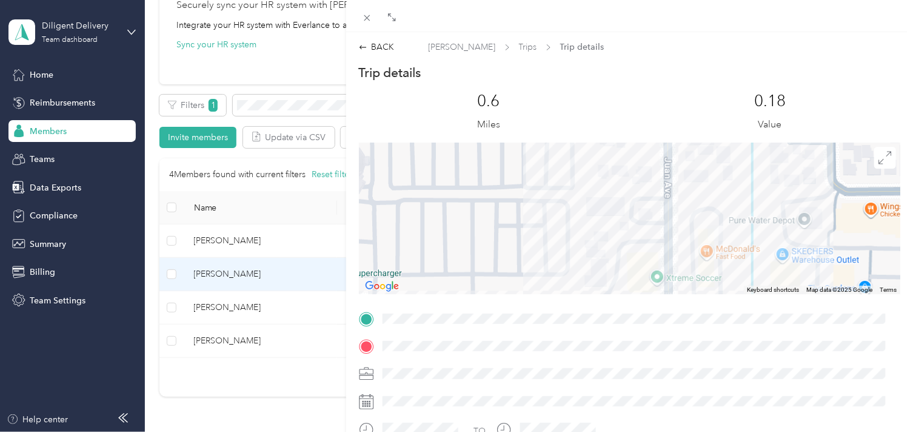
click at [567, 344] on span at bounding box center [639, 345] width 522 height 19
click at [382, 45] on div "BACK" at bounding box center [377, 47] width 36 height 13
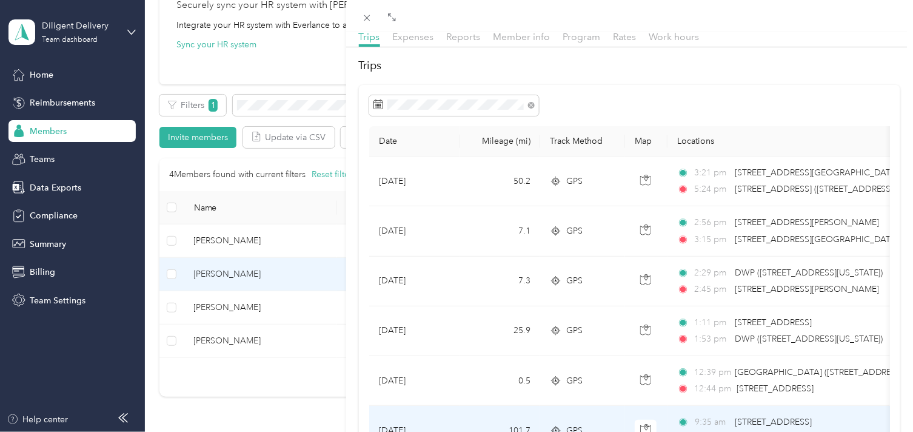
scroll to position [321, 0]
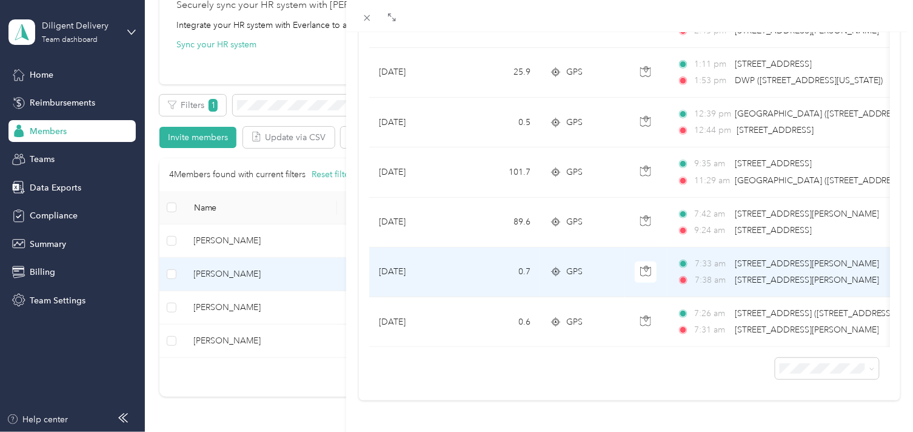
click at [770, 275] on span "[STREET_ADDRESS][PERSON_NAME]" at bounding box center [807, 280] width 144 height 10
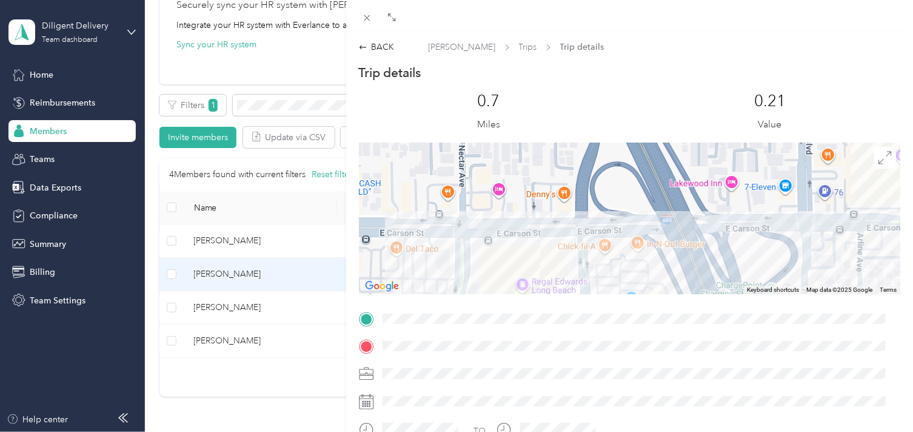
click at [556, 345] on span at bounding box center [639, 345] width 522 height 19
click at [385, 48] on div "BACK" at bounding box center [377, 47] width 36 height 13
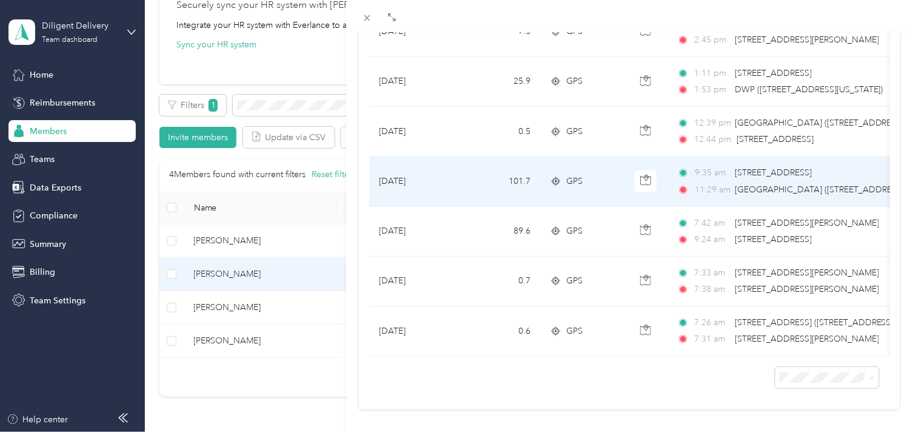
scroll to position [321, 0]
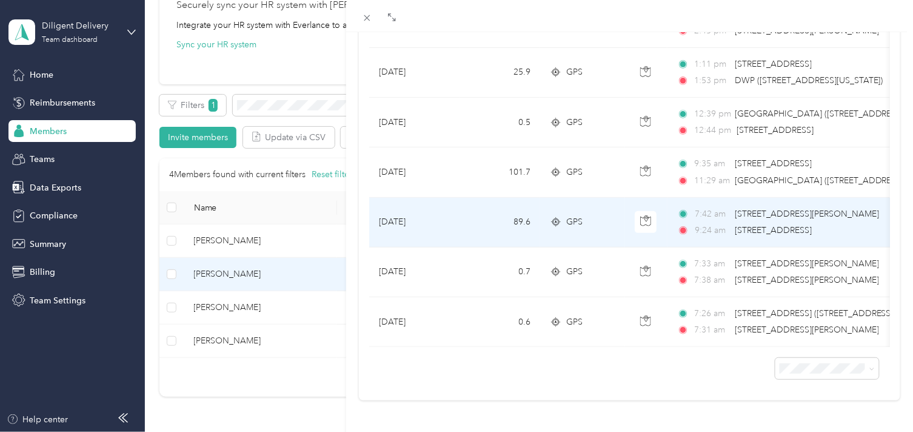
click at [782, 224] on span "[STREET_ADDRESS]" at bounding box center [773, 230] width 77 height 13
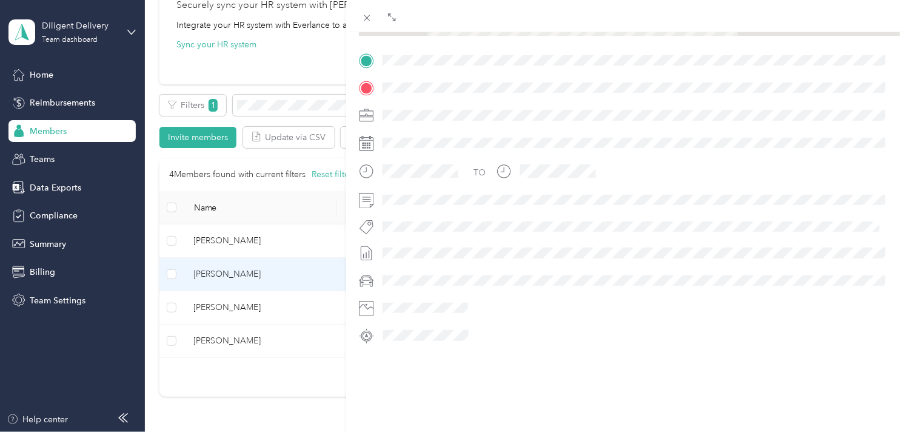
scroll to position [67, 0]
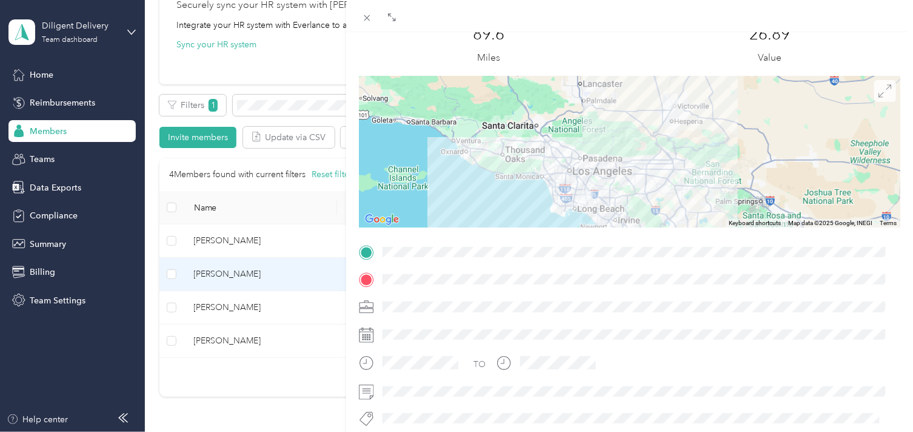
click at [878, 92] on icon at bounding box center [884, 90] width 13 height 13
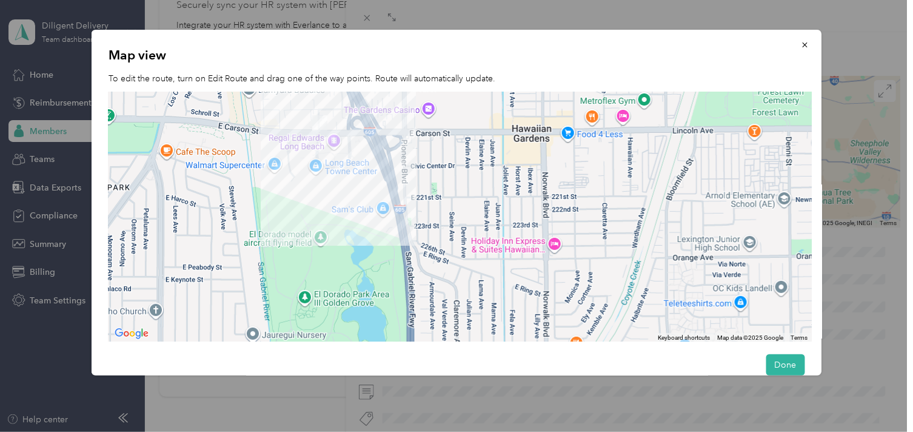
click at [320, 121] on img at bounding box center [319, 122] width 25 height 25
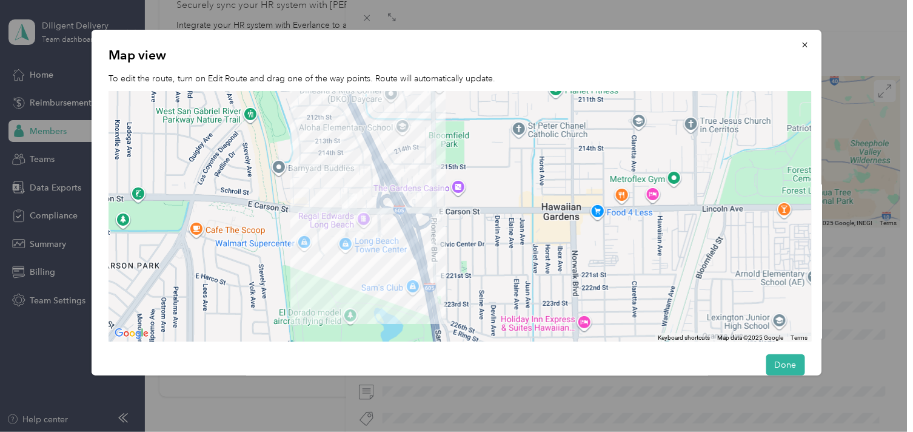
drag, startPoint x: 314, startPoint y: 222, endPoint x: 336, endPoint y: 269, distance: 51.8
click at [344, 299] on div at bounding box center [459, 217] width 703 height 250
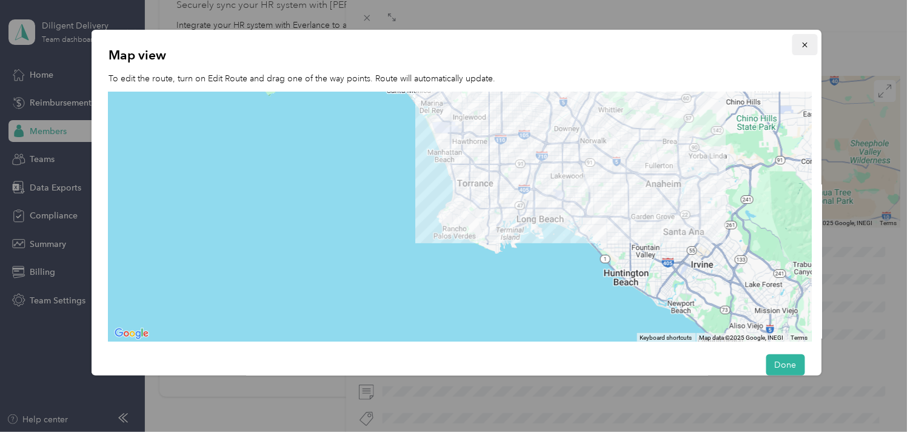
click at [802, 43] on button "button" at bounding box center [804, 44] width 25 height 21
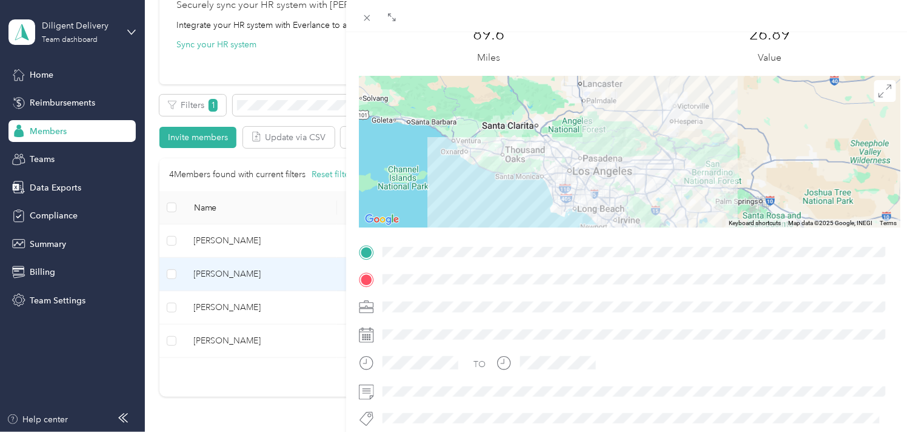
click at [697, 102] on div at bounding box center [629, 152] width 541 height 152
click at [878, 93] on icon at bounding box center [884, 90] width 13 height 13
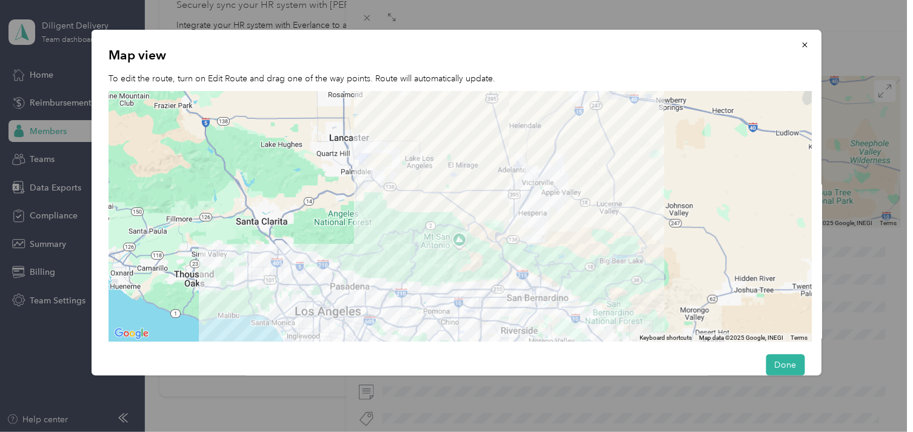
drag, startPoint x: 615, startPoint y: 219, endPoint x: 573, endPoint y: 267, distance: 63.6
click at [589, 275] on div at bounding box center [459, 217] width 703 height 250
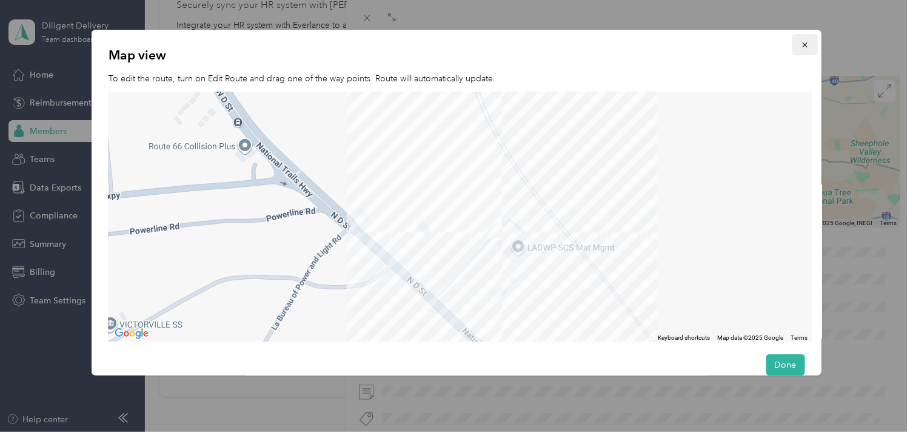
click at [800, 44] on icon "button" at bounding box center [804, 45] width 8 height 8
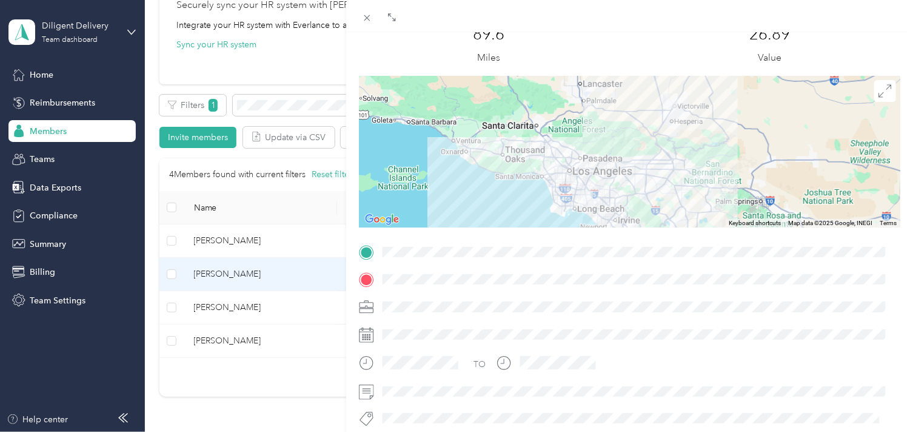
scroll to position [0, 0]
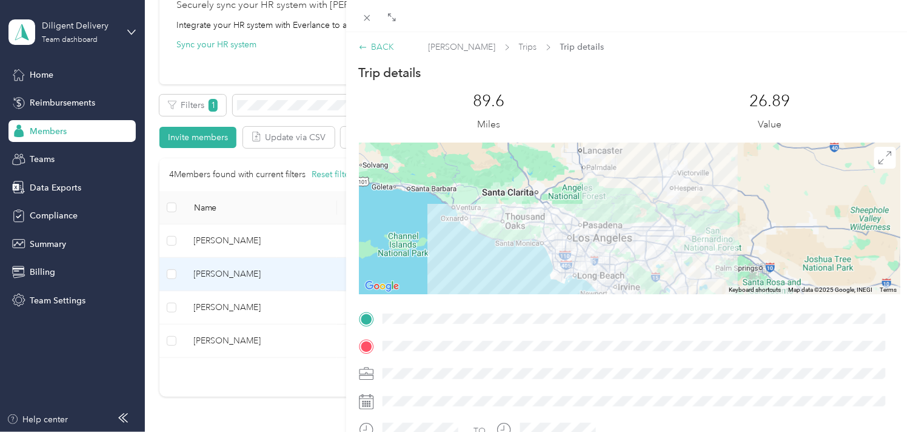
click at [383, 46] on div "BACK" at bounding box center [377, 47] width 36 height 13
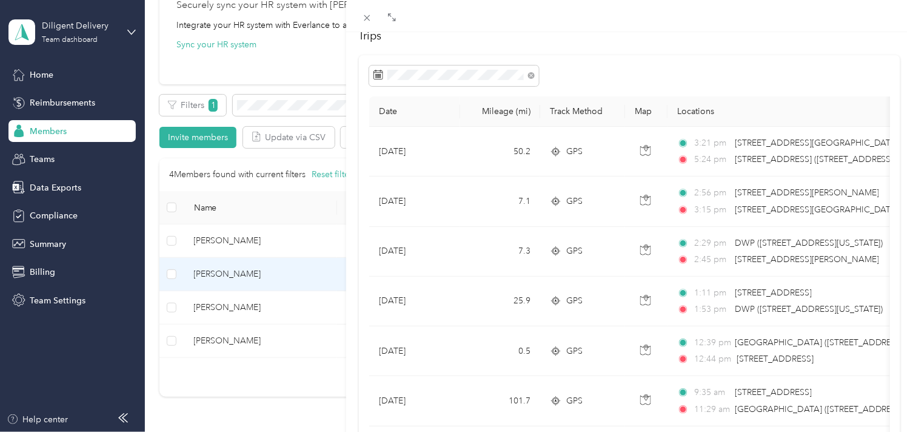
scroll to position [53, 0]
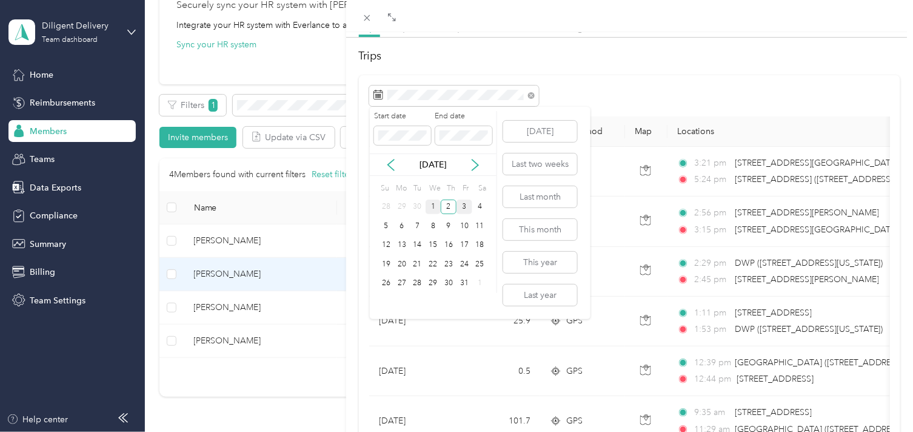
click at [429, 205] on div "1" at bounding box center [433, 206] width 16 height 15
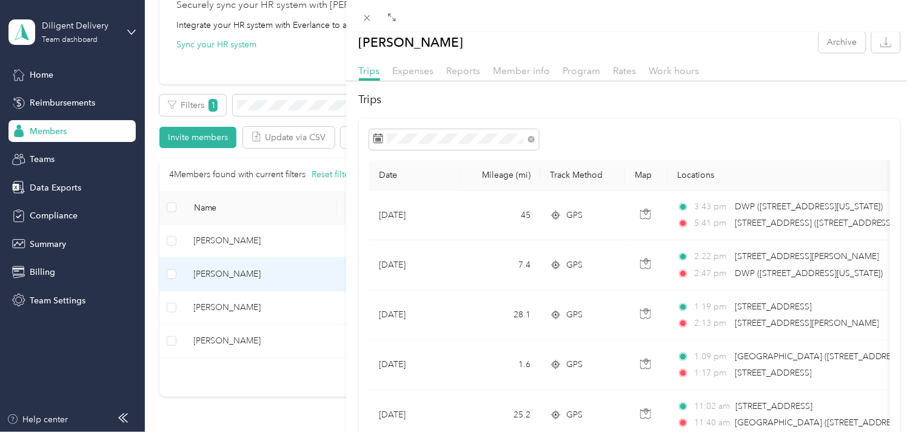
scroll to position [8, 0]
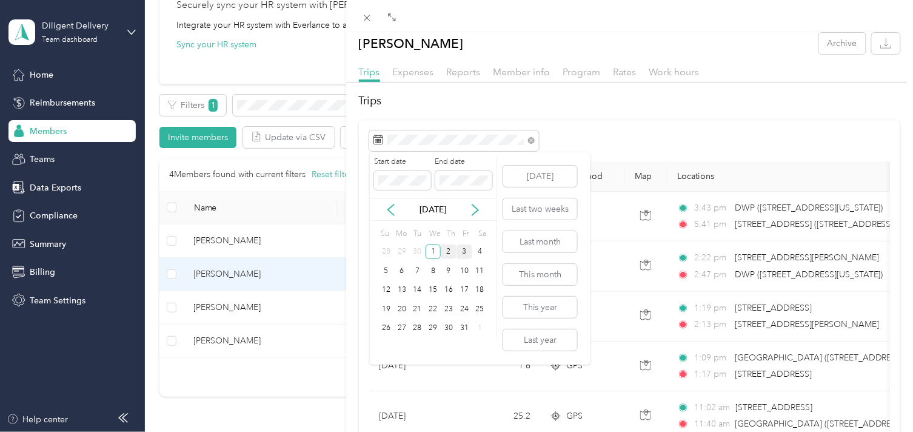
click at [449, 250] on div "2" at bounding box center [449, 251] width 16 height 15
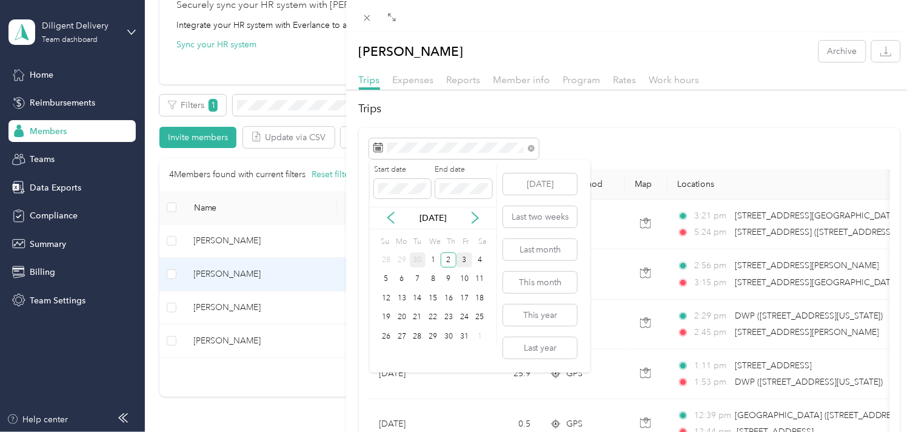
click at [412, 259] on div "30" at bounding box center [418, 259] width 16 height 15
click at [412, 258] on div "2" at bounding box center [418, 259] width 16 height 15
click at [414, 341] on div "30" at bounding box center [418, 335] width 16 height 15
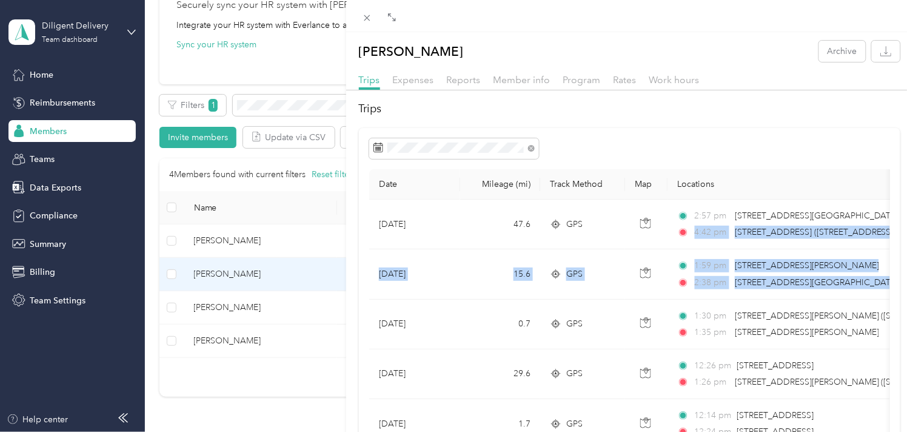
drag, startPoint x: 901, startPoint y: 227, endPoint x: 899, endPoint y: 268, distance: 41.3
click at [679, 79] on span "Work hours" at bounding box center [674, 80] width 50 height 12
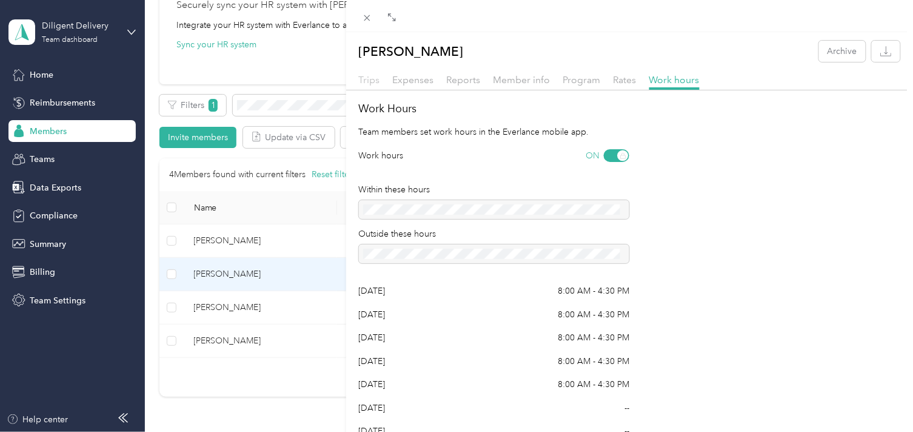
click at [365, 79] on span "Trips" at bounding box center [369, 80] width 21 height 12
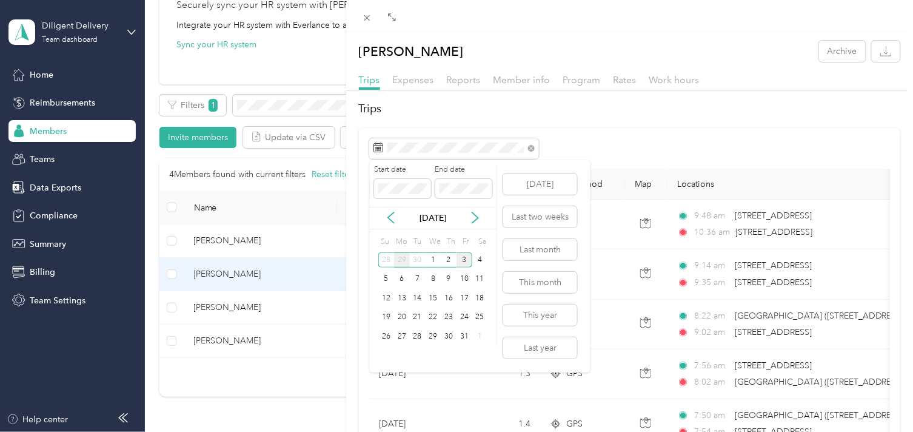
click at [401, 258] on div "29" at bounding box center [402, 259] width 16 height 15
click at [402, 258] on div "1" at bounding box center [402, 259] width 16 height 15
click at [404, 335] on div "29" at bounding box center [402, 335] width 16 height 15
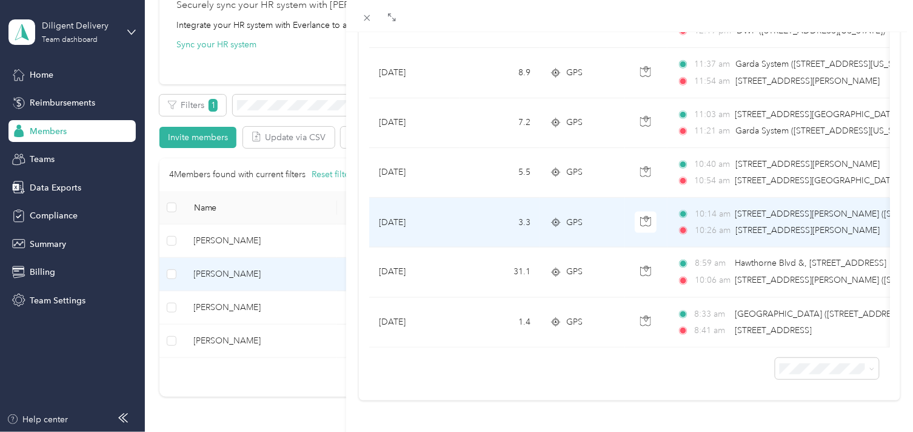
scroll to position [620, 0]
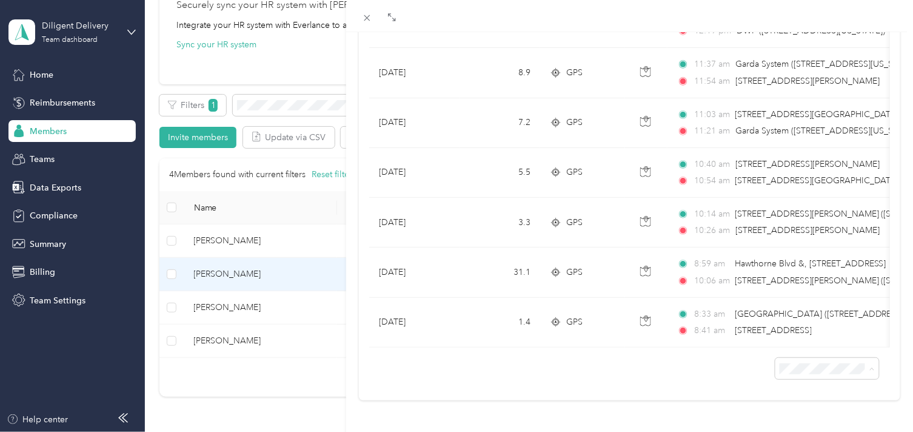
click at [800, 335] on span "100 per load" at bounding box center [799, 336] width 50 height 10
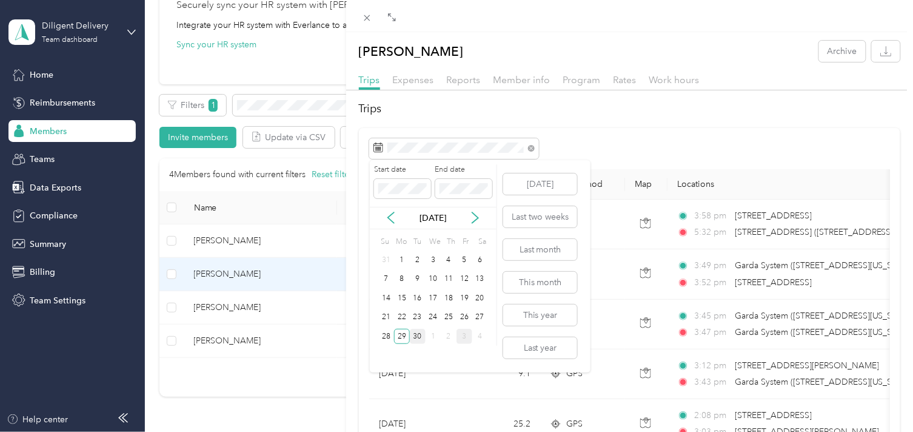
click at [416, 339] on div "30" at bounding box center [418, 335] width 16 height 15
click at [416, 338] on div "30" at bounding box center [418, 335] width 16 height 15
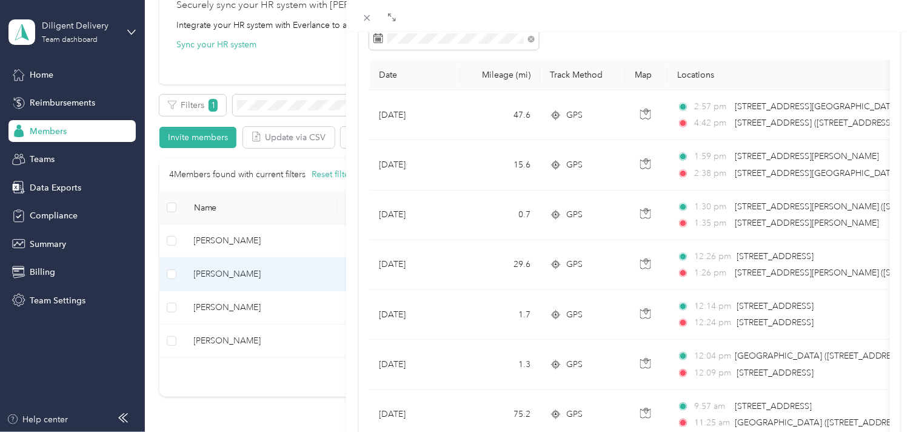
scroll to position [16, 0]
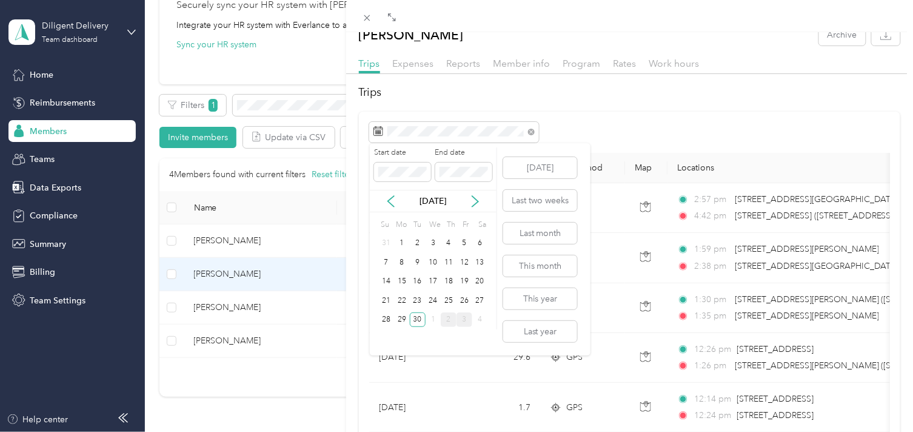
click at [446, 320] on div "2" at bounding box center [449, 319] width 16 height 15
click at [445, 320] on div "30" at bounding box center [449, 319] width 16 height 15
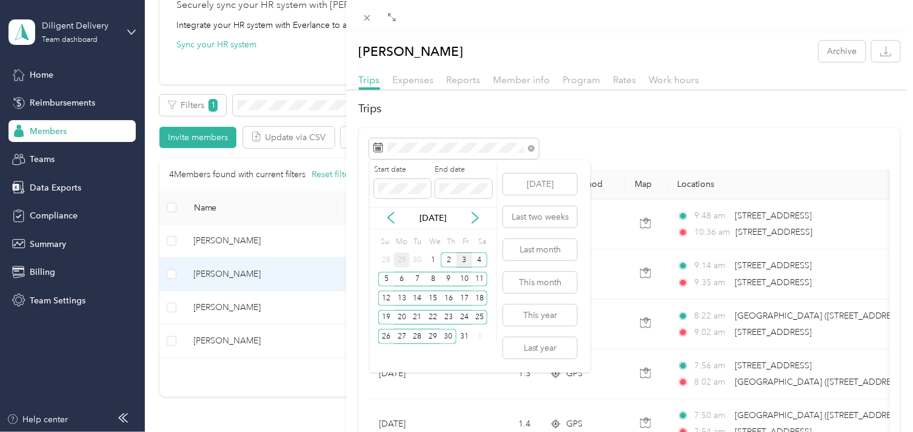
click at [402, 259] on div "29" at bounding box center [402, 259] width 16 height 15
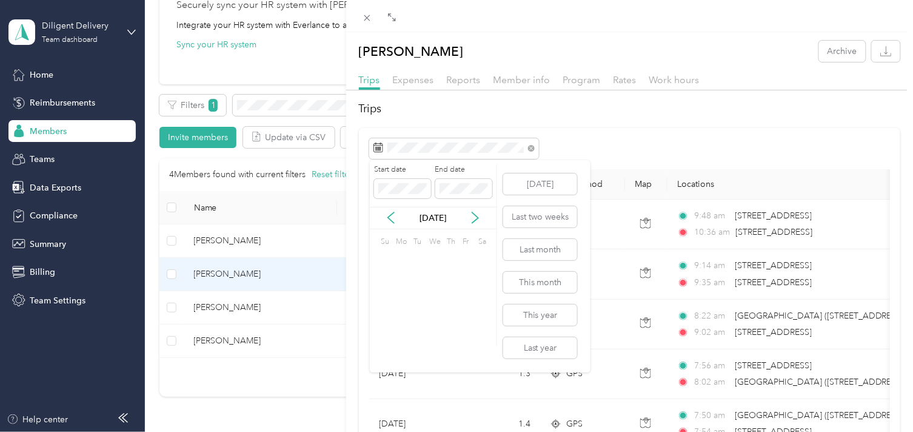
click at [402, 259] on div "1" at bounding box center [402, 259] width 16 height 15
click at [404, 338] on div "29" at bounding box center [402, 335] width 16 height 15
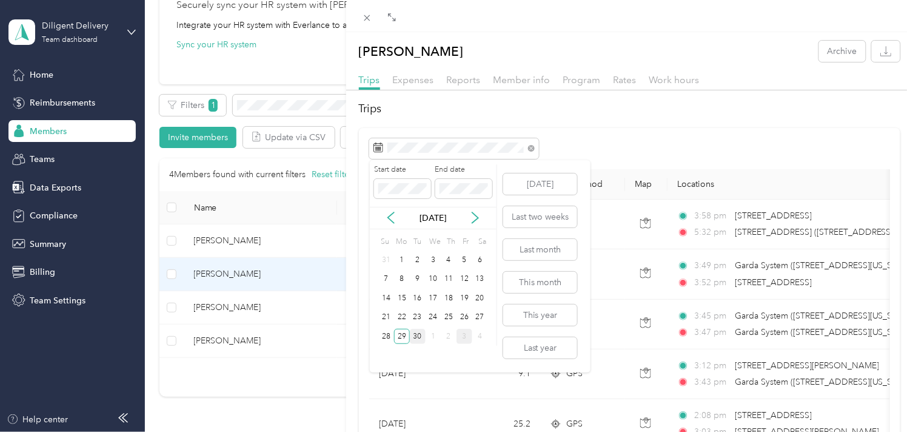
click at [417, 337] on div "30" at bounding box center [418, 335] width 16 height 15
click at [417, 336] on div "30" at bounding box center [418, 335] width 16 height 15
click at [469, 219] on icon at bounding box center [475, 218] width 12 height 12
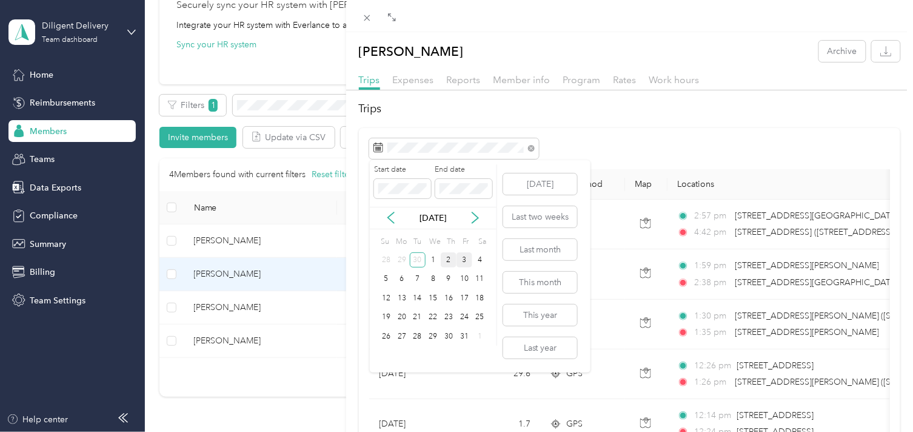
click at [445, 258] on div "2" at bounding box center [449, 259] width 16 height 15
click at [421, 257] on div "30" at bounding box center [418, 259] width 16 height 15
click at [421, 257] on div "2" at bounding box center [418, 259] width 16 height 15
click at [420, 335] on div "30" at bounding box center [418, 335] width 16 height 15
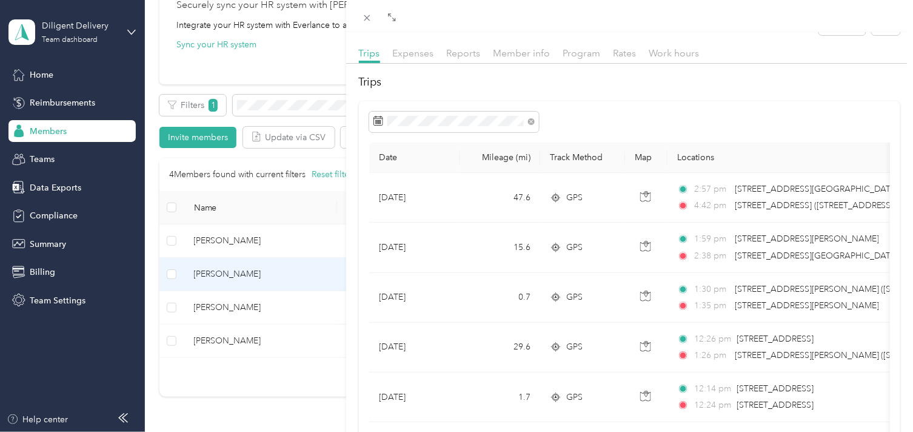
scroll to position [16, 0]
